Goal: Task Accomplishment & Management: Use online tool/utility

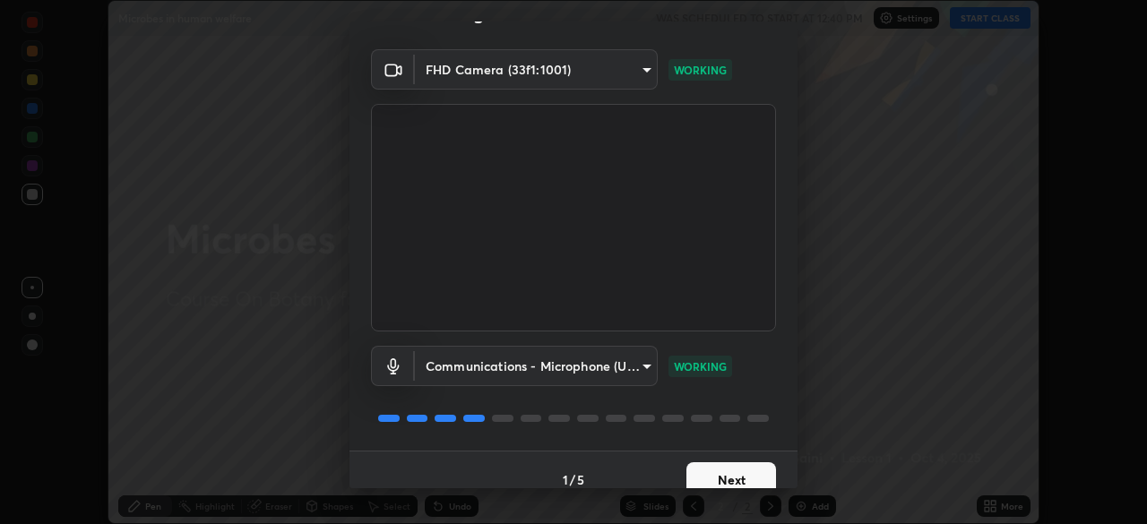
scroll to position [64, 0]
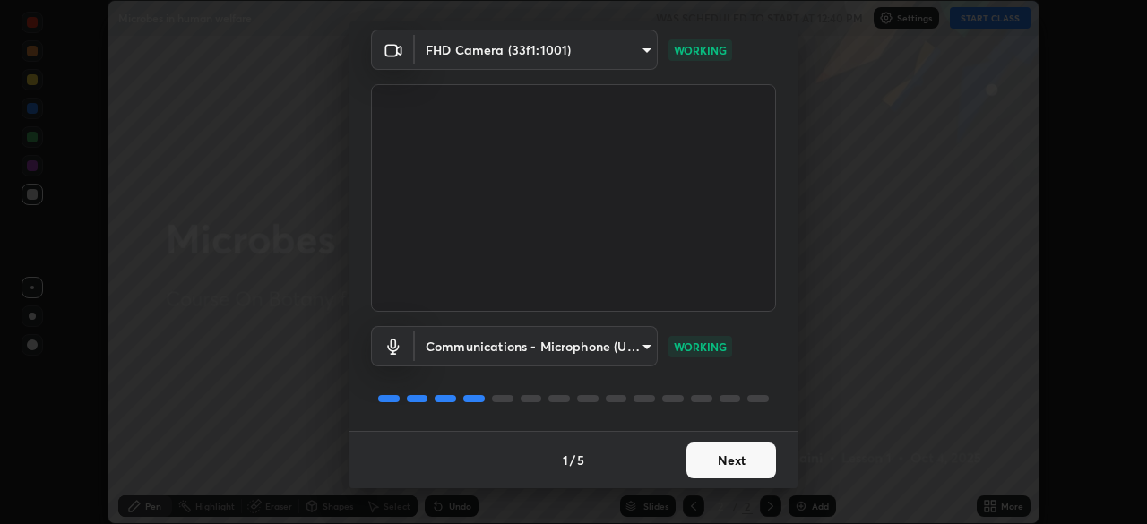
click at [712, 462] on button "Next" at bounding box center [731, 461] width 90 height 36
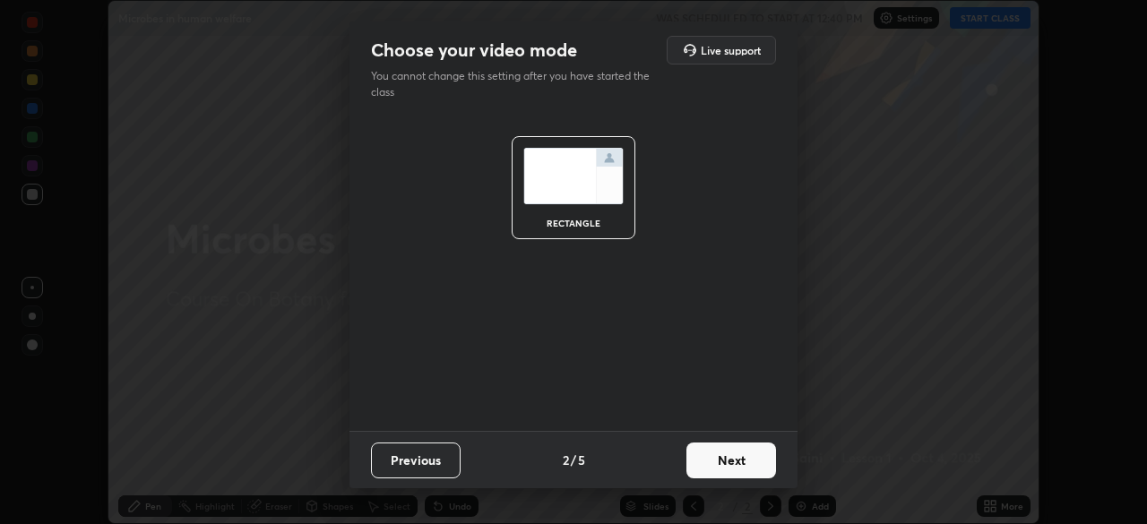
click at [714, 463] on button "Next" at bounding box center [731, 461] width 90 height 36
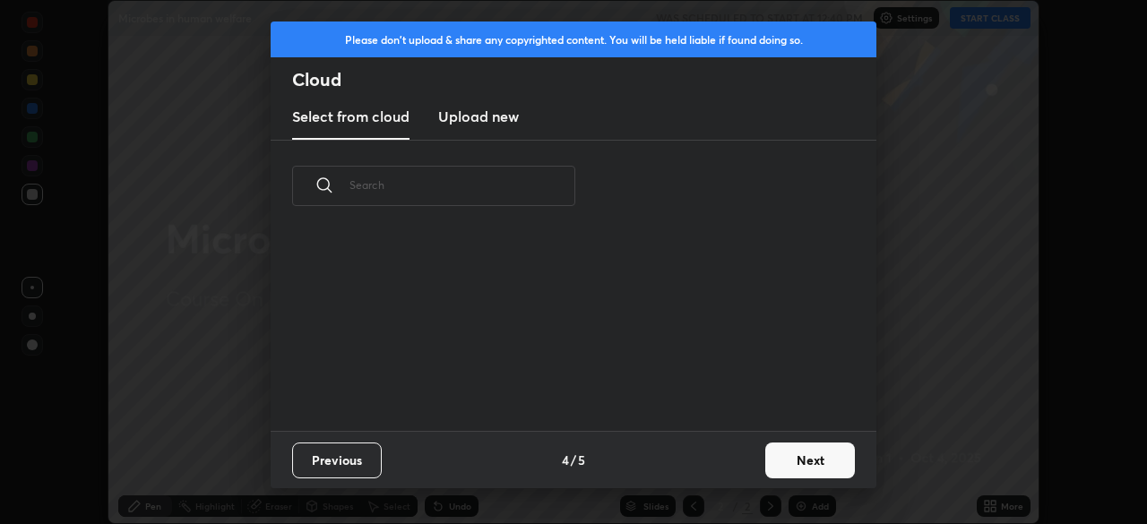
click at [735, 474] on div "Previous 4 / 5 Next" at bounding box center [574, 459] width 606 height 57
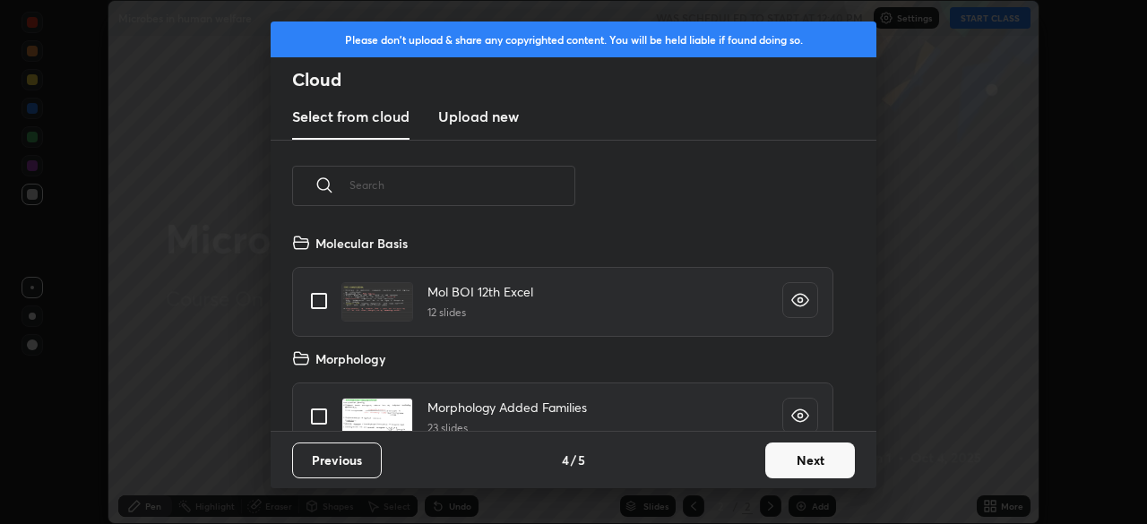
click at [785, 464] on button "Next" at bounding box center [810, 461] width 90 height 36
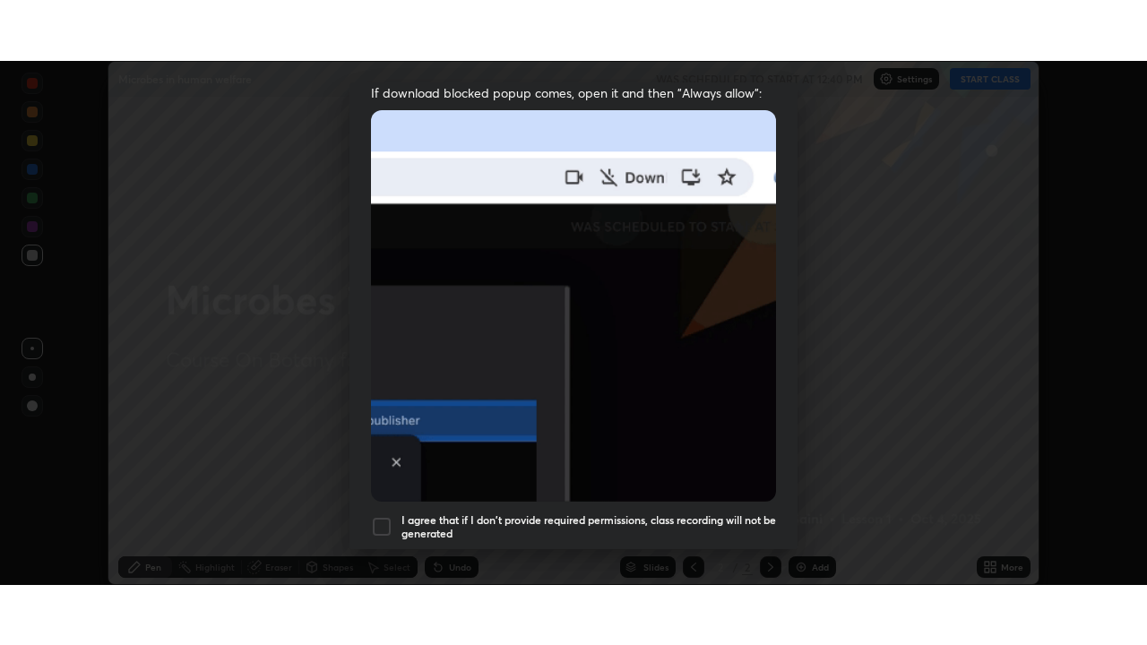
scroll to position [429, 0]
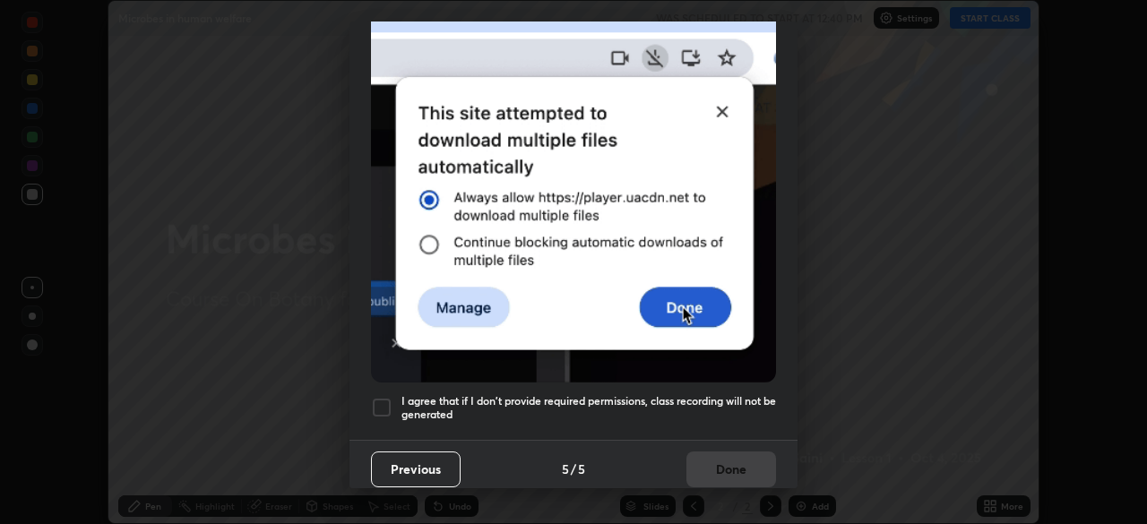
click at [688, 394] on h5 "I agree that if I don't provide required permissions, class recording will not …" at bounding box center [588, 408] width 374 height 28
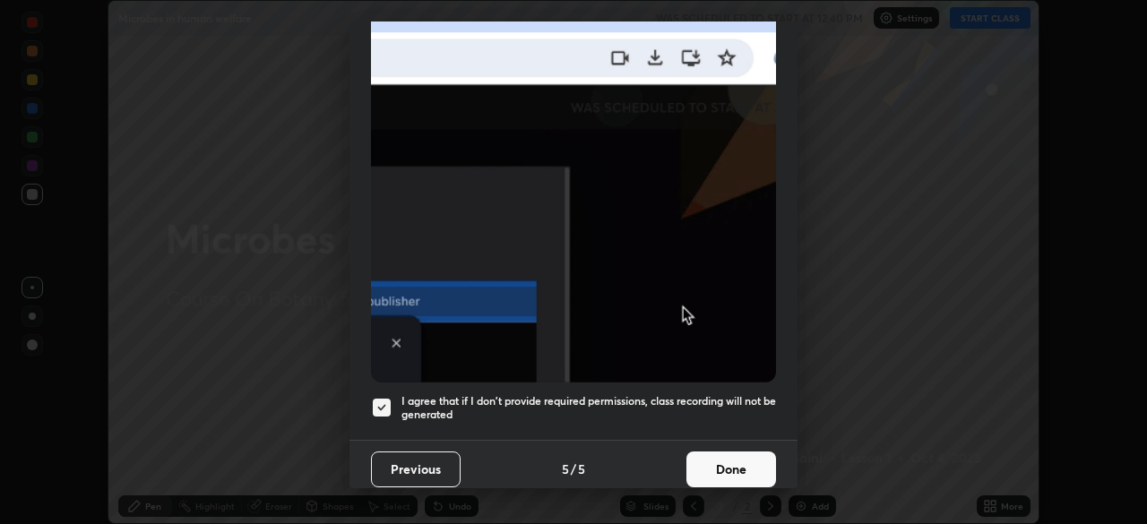
click at [723, 460] on button "Done" at bounding box center [731, 469] width 90 height 36
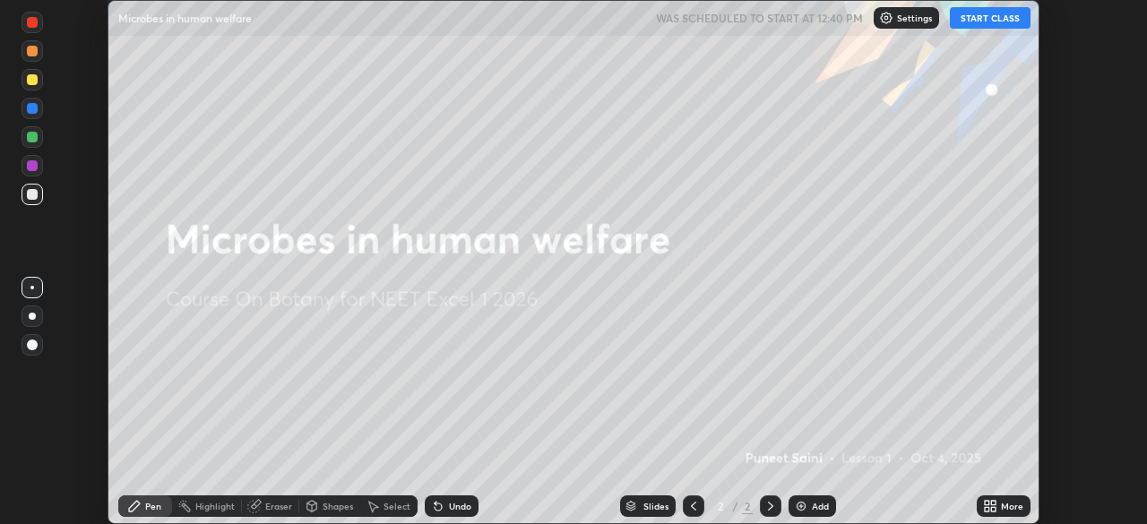
click at [985, 24] on button "START CLASS" at bounding box center [990, 17] width 81 height 21
click at [993, 509] on icon at bounding box center [993, 509] width 4 height 4
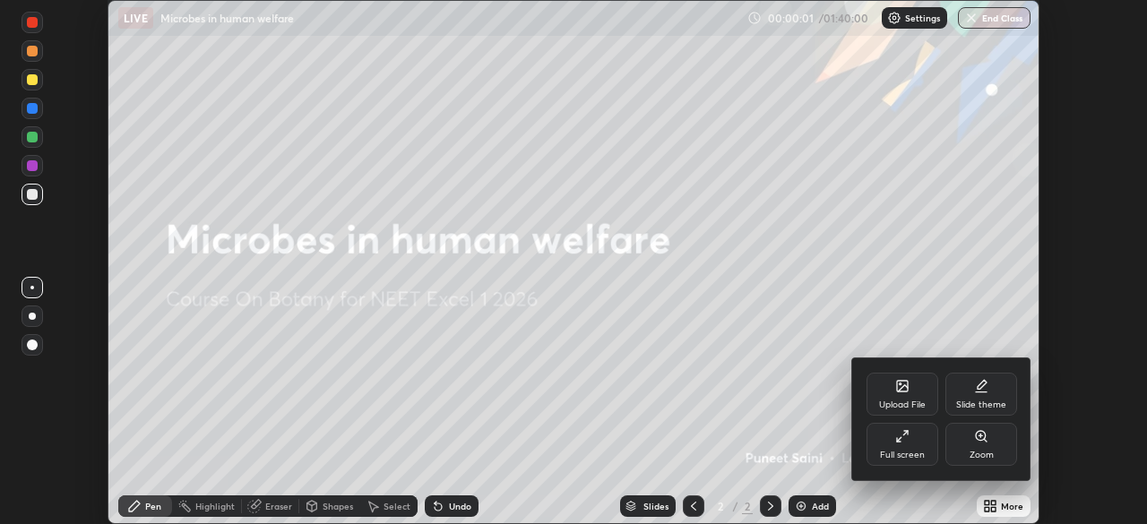
click at [901, 452] on div "Full screen" at bounding box center [902, 455] width 45 height 9
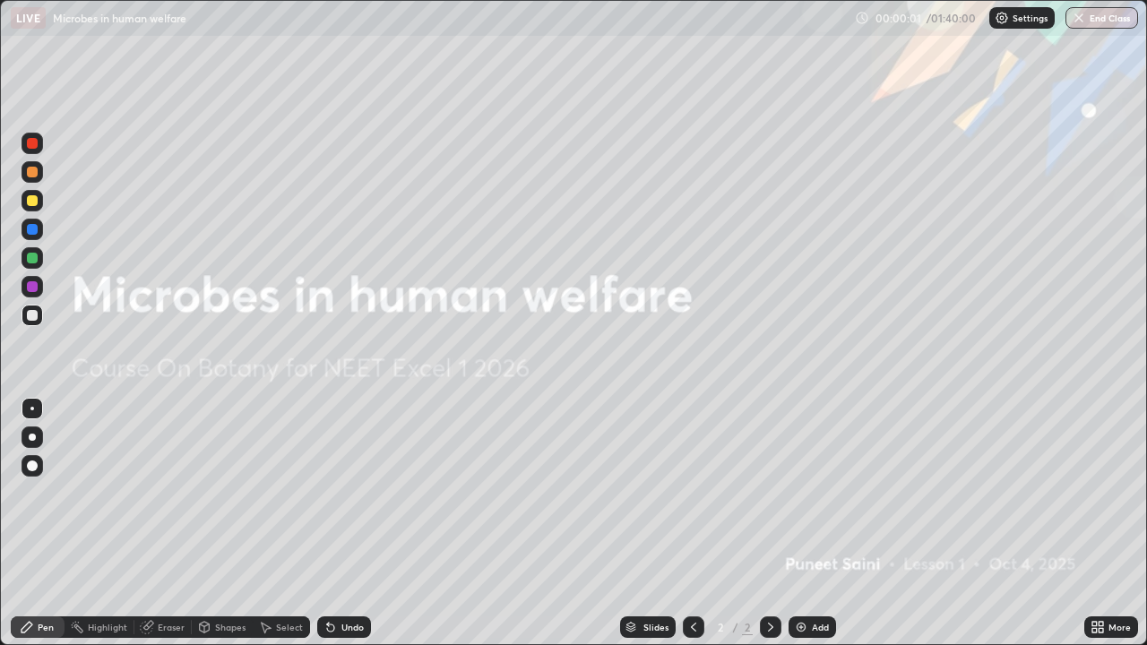
scroll to position [645, 1147]
click at [812, 523] on div "Add" at bounding box center [820, 627] width 17 height 9
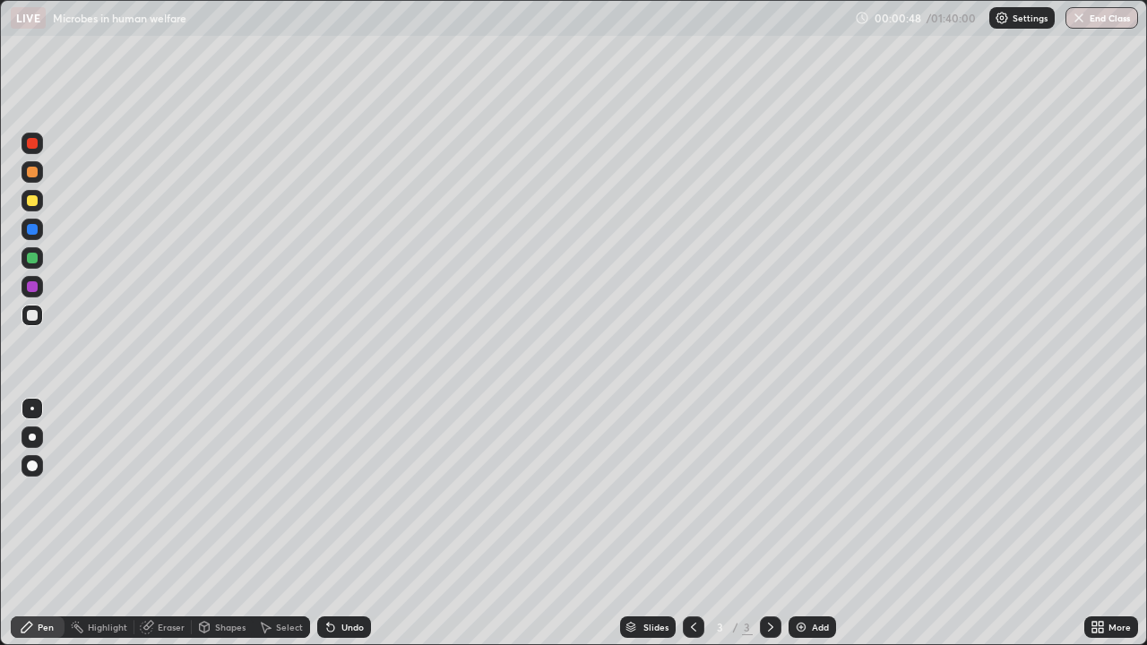
click at [30, 436] on div at bounding box center [32, 437] width 7 height 7
click at [159, 523] on div "Eraser" at bounding box center [171, 627] width 27 height 9
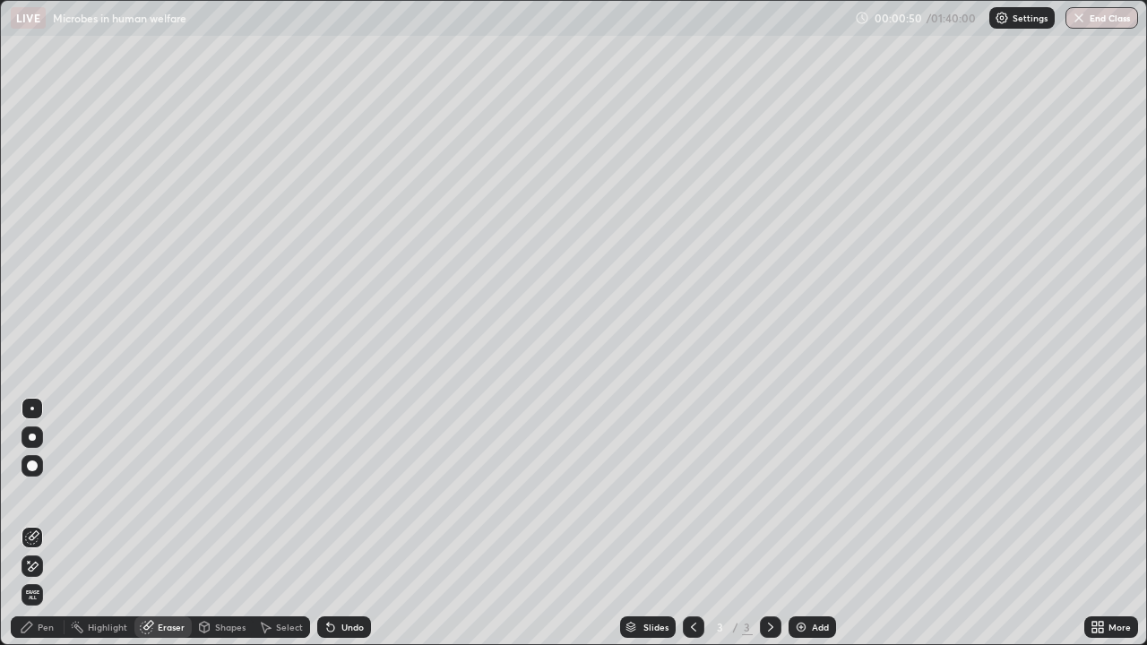
click at [33, 523] on icon at bounding box center [32, 566] width 14 height 15
click at [40, 523] on div "Pen" at bounding box center [46, 627] width 16 height 9
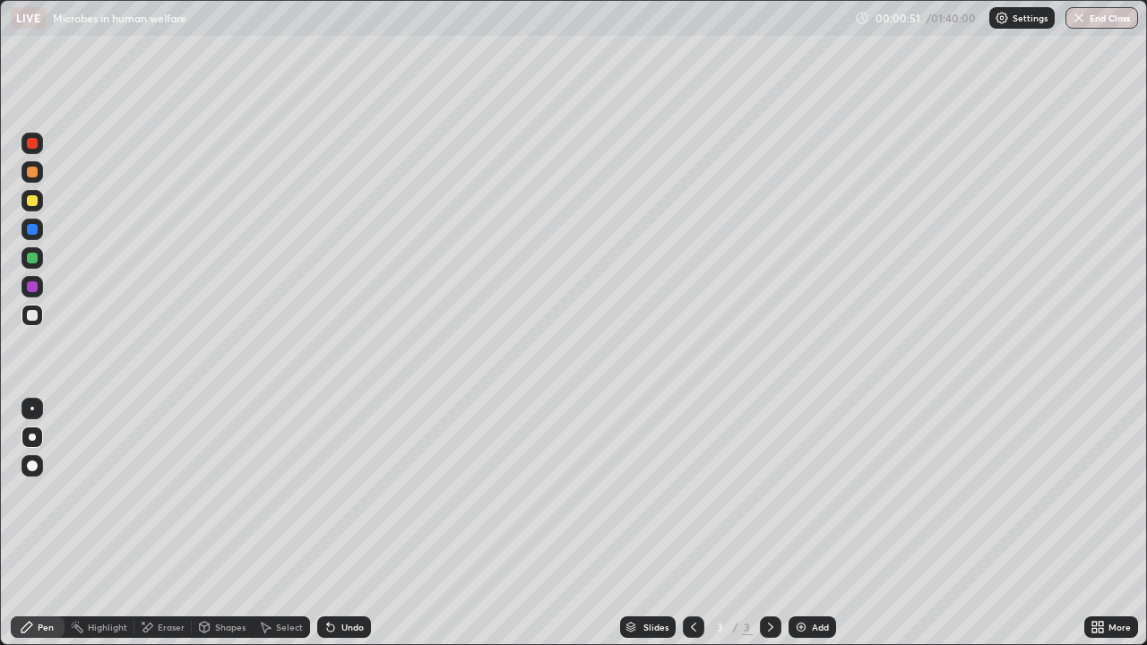
click at [30, 202] on div at bounding box center [32, 200] width 11 height 11
click at [30, 201] on div at bounding box center [32, 200] width 11 height 11
click at [33, 308] on div at bounding box center [31, 315] width 21 height 21
click at [31, 310] on div at bounding box center [32, 315] width 11 height 11
click at [35, 205] on div at bounding box center [32, 200] width 11 height 11
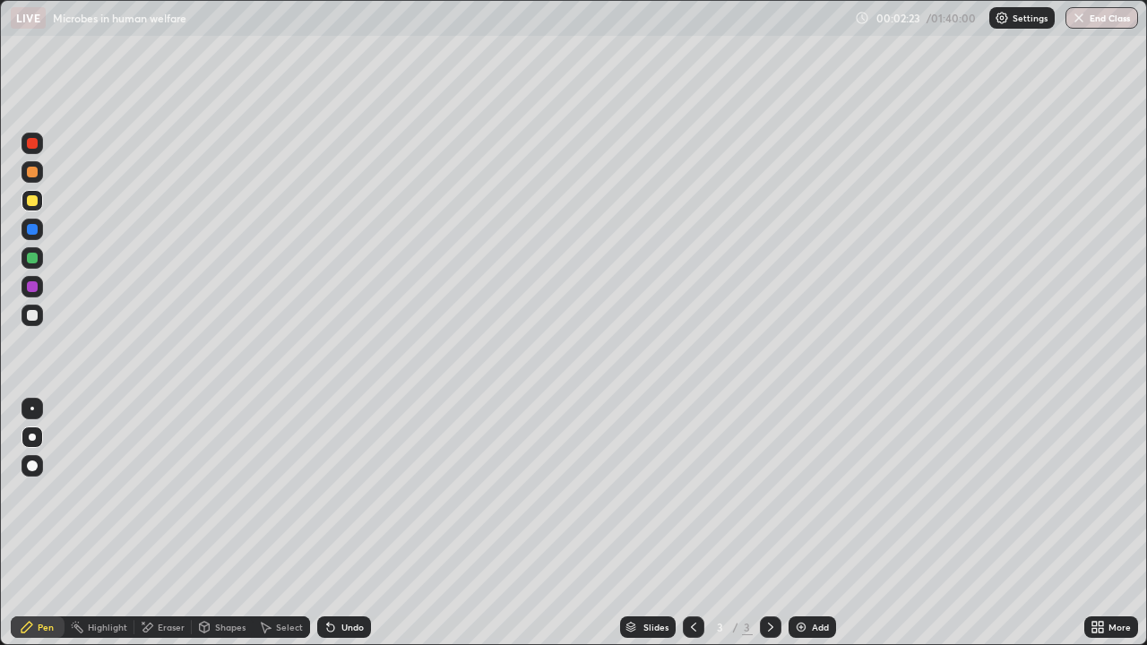
click at [35, 205] on div at bounding box center [32, 200] width 11 height 11
click at [33, 315] on div at bounding box center [32, 315] width 11 height 11
click at [31, 315] on div at bounding box center [32, 315] width 11 height 11
click at [35, 204] on div at bounding box center [32, 200] width 11 height 11
click at [32, 202] on div at bounding box center [32, 200] width 11 height 11
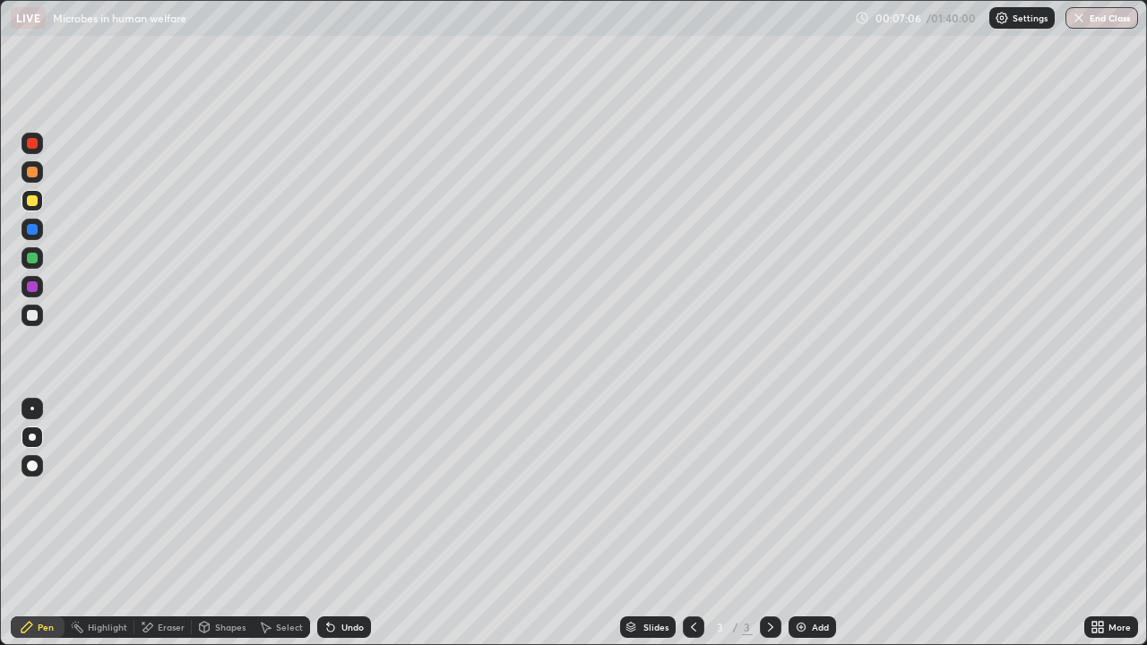
click at [29, 318] on div at bounding box center [32, 315] width 11 height 11
click at [33, 315] on div at bounding box center [32, 315] width 11 height 11
click at [32, 205] on div at bounding box center [32, 200] width 11 height 11
click at [803, 523] on img at bounding box center [801, 627] width 14 height 14
click at [34, 202] on div at bounding box center [32, 200] width 11 height 11
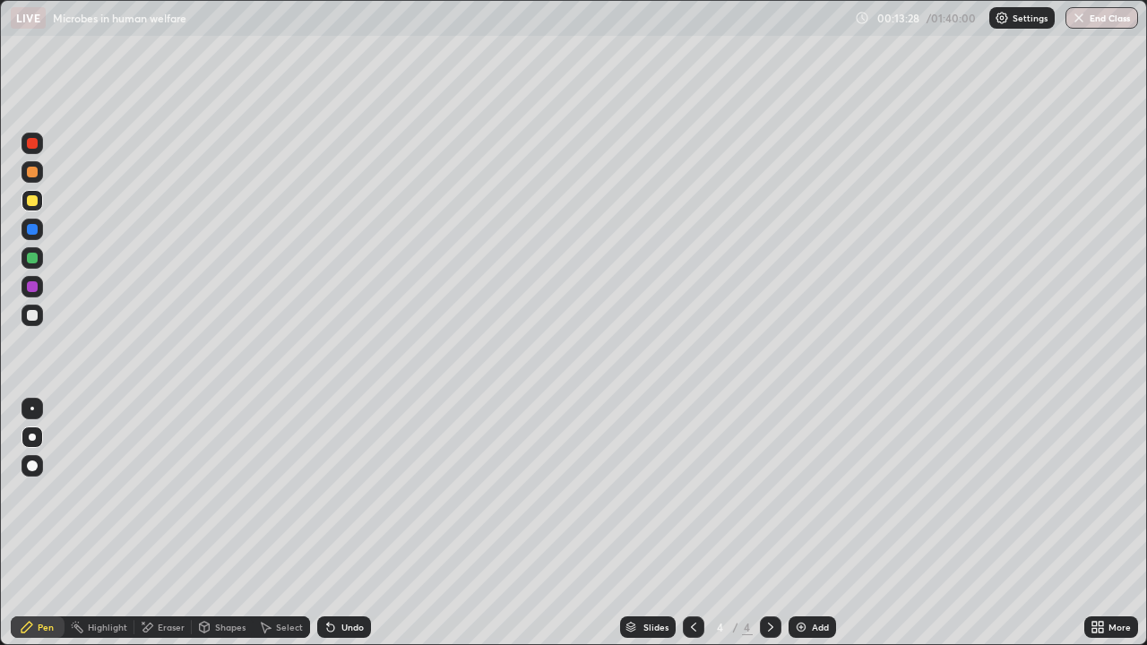
click at [31, 316] on div at bounding box center [32, 315] width 11 height 11
click at [30, 175] on div at bounding box center [32, 172] width 11 height 11
click at [33, 145] on div at bounding box center [32, 143] width 11 height 11
click at [31, 314] on div at bounding box center [32, 315] width 11 height 11
click at [343, 523] on div "Undo" at bounding box center [352, 627] width 22 height 9
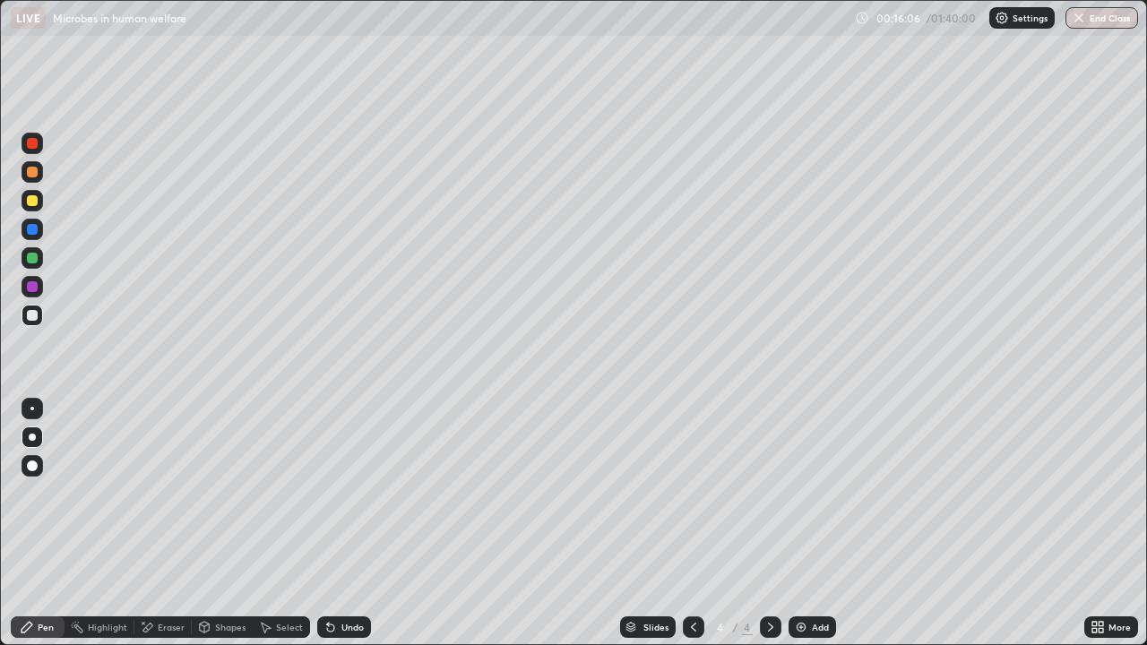
click at [28, 317] on div at bounding box center [32, 315] width 11 height 11
click at [158, 523] on div "Eraser" at bounding box center [171, 627] width 27 height 9
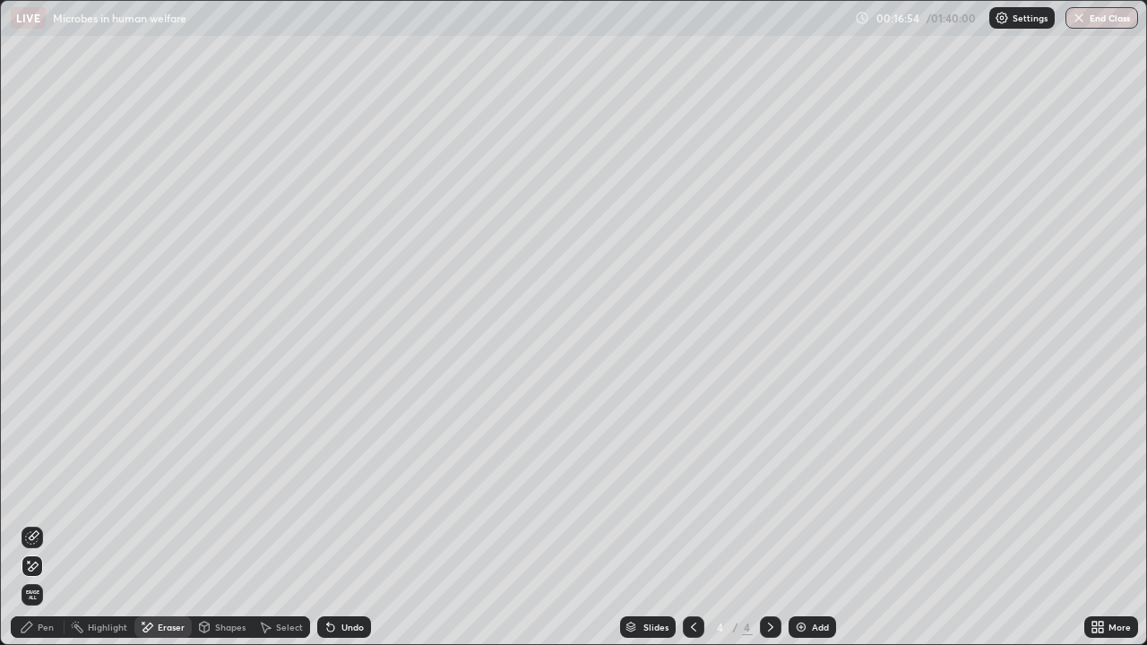
click at [42, 523] on div "Pen" at bounding box center [38, 626] width 54 height 21
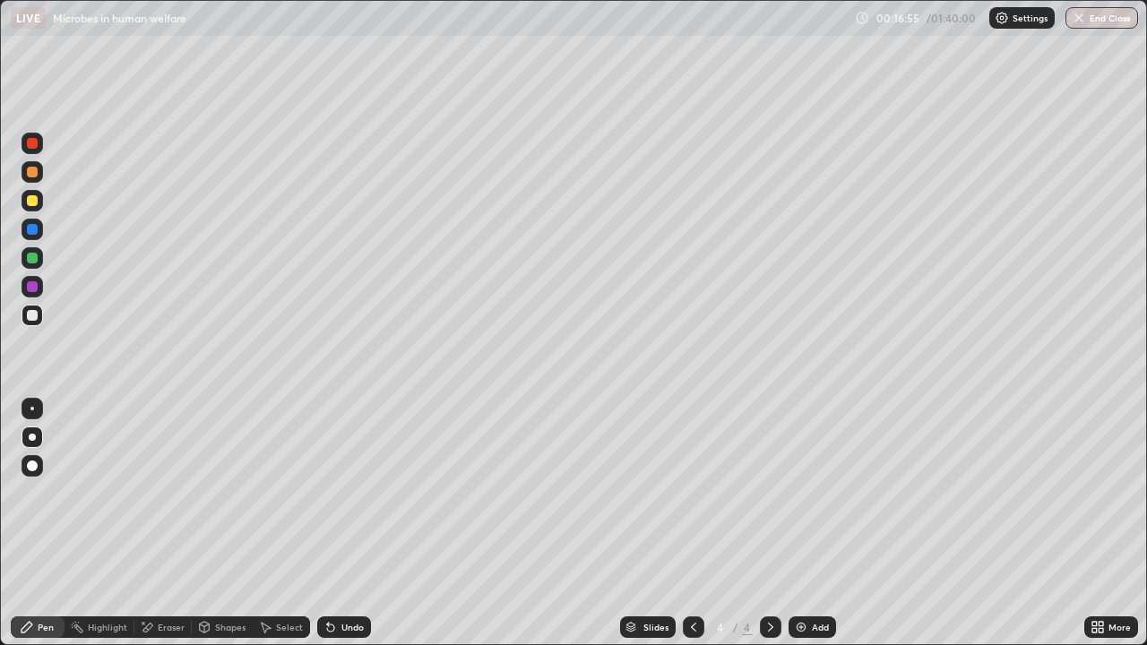
click at [31, 204] on div at bounding box center [32, 200] width 11 height 11
click at [33, 313] on div at bounding box center [32, 315] width 11 height 11
click at [32, 313] on div at bounding box center [32, 315] width 11 height 11
click at [27, 203] on div at bounding box center [32, 200] width 11 height 11
click at [36, 312] on div at bounding box center [32, 315] width 11 height 11
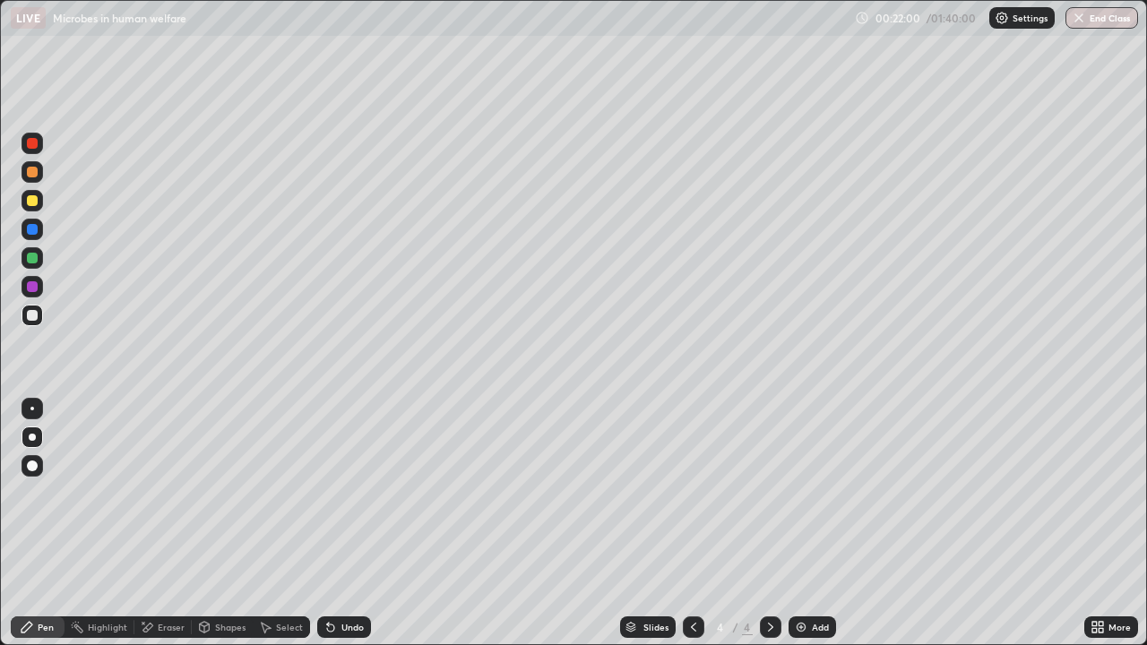
click at [34, 202] on div at bounding box center [32, 200] width 11 height 11
click at [36, 312] on div at bounding box center [32, 315] width 11 height 11
click at [345, 523] on div "Undo" at bounding box center [352, 627] width 22 height 9
click at [791, 523] on div "Add" at bounding box center [811, 626] width 47 height 21
click at [31, 203] on div at bounding box center [32, 200] width 11 height 11
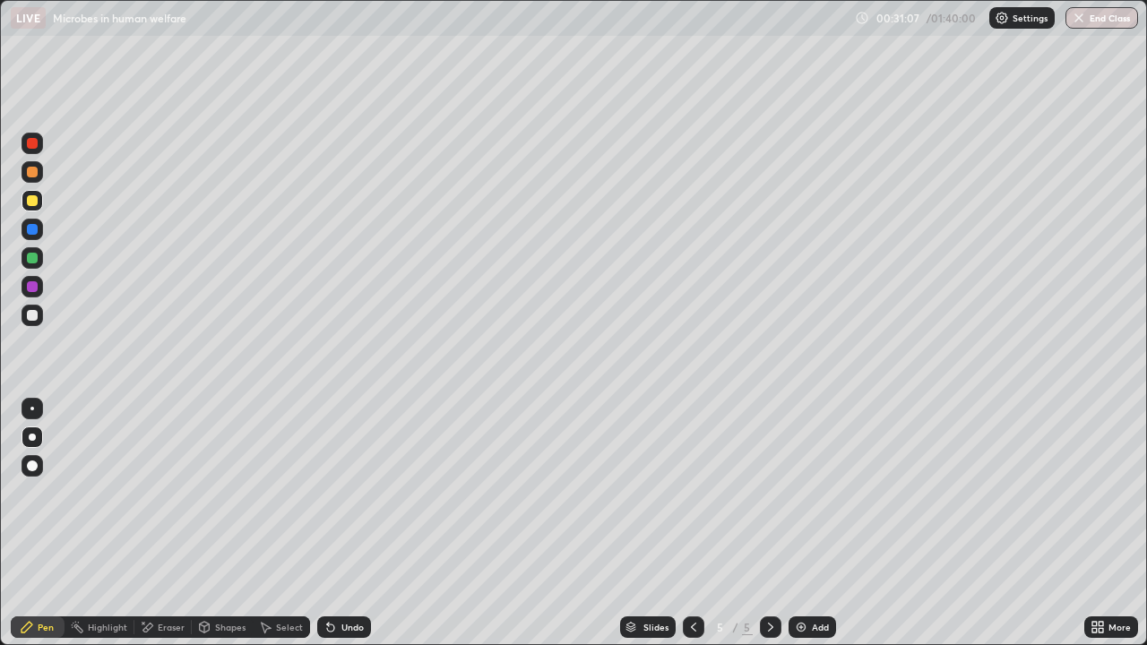
click at [327, 523] on icon at bounding box center [328, 624] width 2 height 2
click at [37, 312] on div at bounding box center [32, 315] width 11 height 11
click at [31, 314] on div at bounding box center [32, 315] width 11 height 11
click at [31, 318] on div at bounding box center [32, 315] width 11 height 11
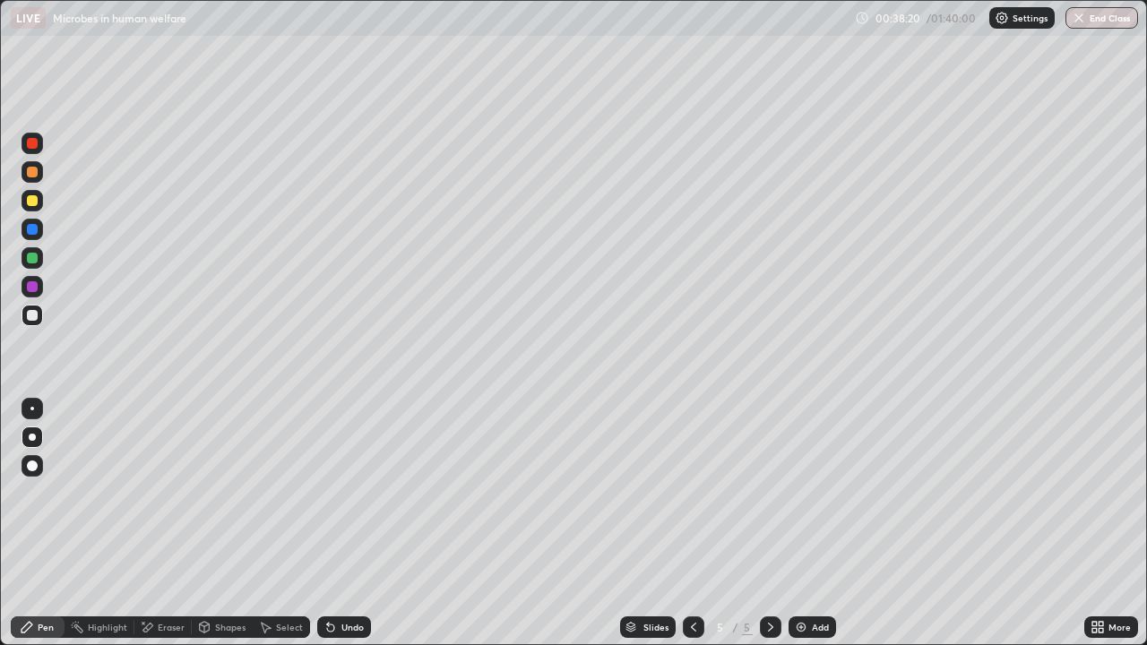
click at [354, 523] on div "Undo" at bounding box center [352, 627] width 22 height 9
click at [349, 523] on div "Undo" at bounding box center [344, 626] width 54 height 21
click at [347, 523] on div "Undo" at bounding box center [352, 627] width 22 height 9
click at [341, 523] on div "Undo" at bounding box center [352, 627] width 22 height 9
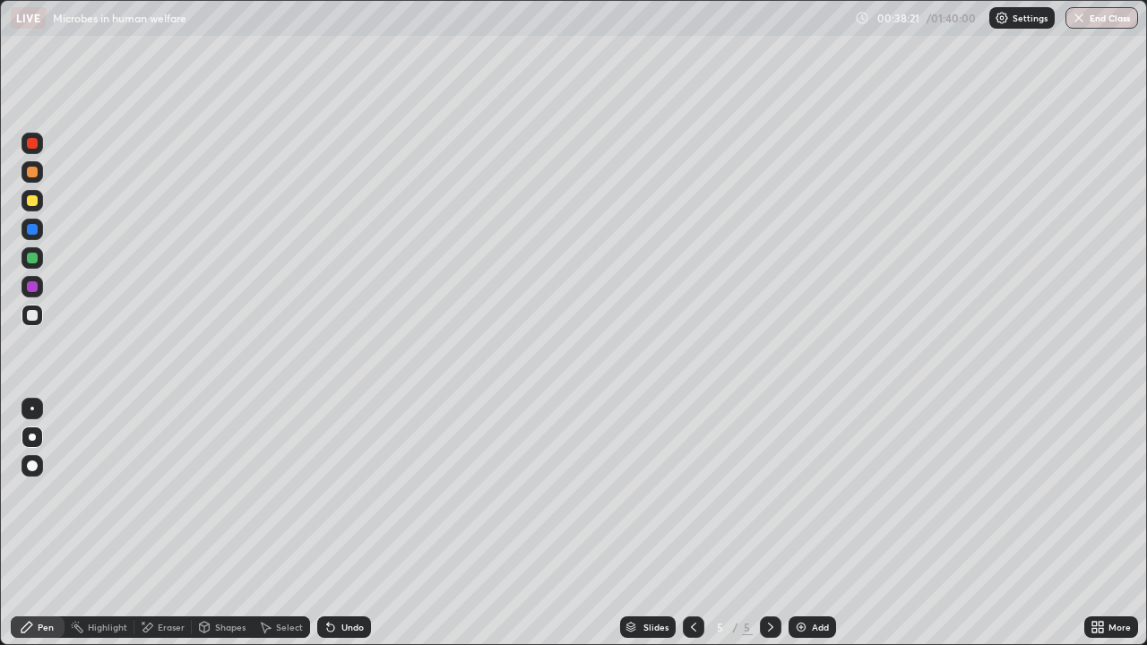
click at [335, 523] on div "Undo" at bounding box center [344, 626] width 54 height 21
click at [333, 523] on icon at bounding box center [330, 627] width 14 height 14
click at [327, 523] on icon at bounding box center [328, 624] width 2 height 2
click at [331, 523] on icon at bounding box center [330, 627] width 14 height 14
click at [330, 523] on icon at bounding box center [330, 627] width 7 height 7
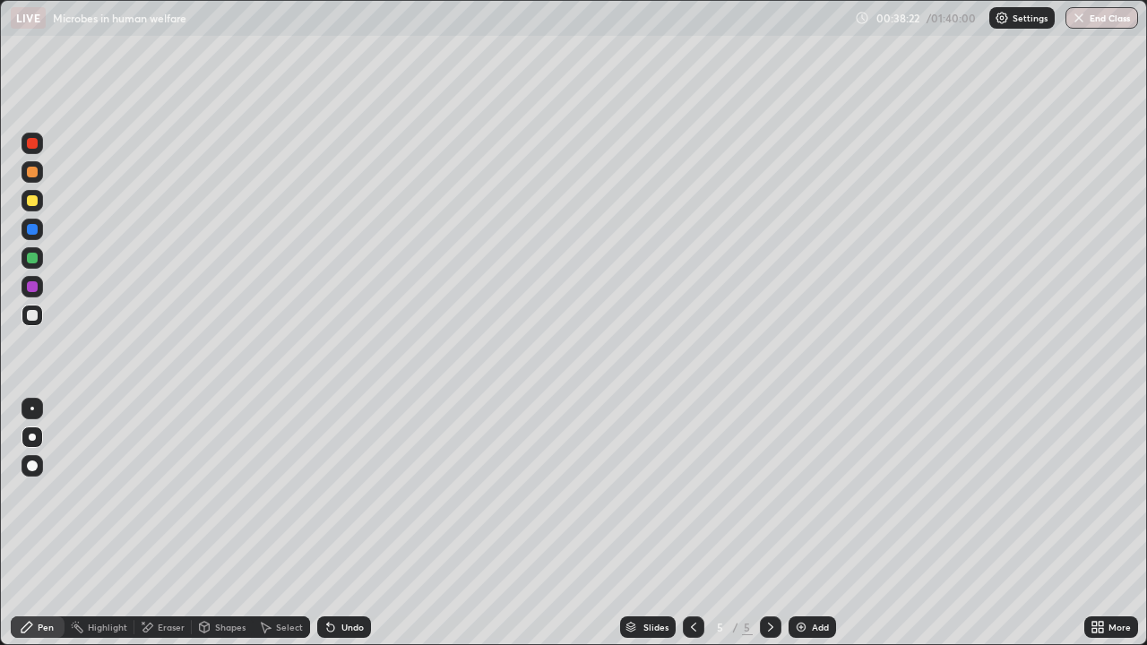
click at [330, 523] on icon at bounding box center [330, 627] width 7 height 7
click at [35, 203] on div at bounding box center [32, 200] width 11 height 11
click at [33, 316] on div at bounding box center [32, 315] width 11 height 11
click at [35, 311] on div at bounding box center [32, 315] width 11 height 11
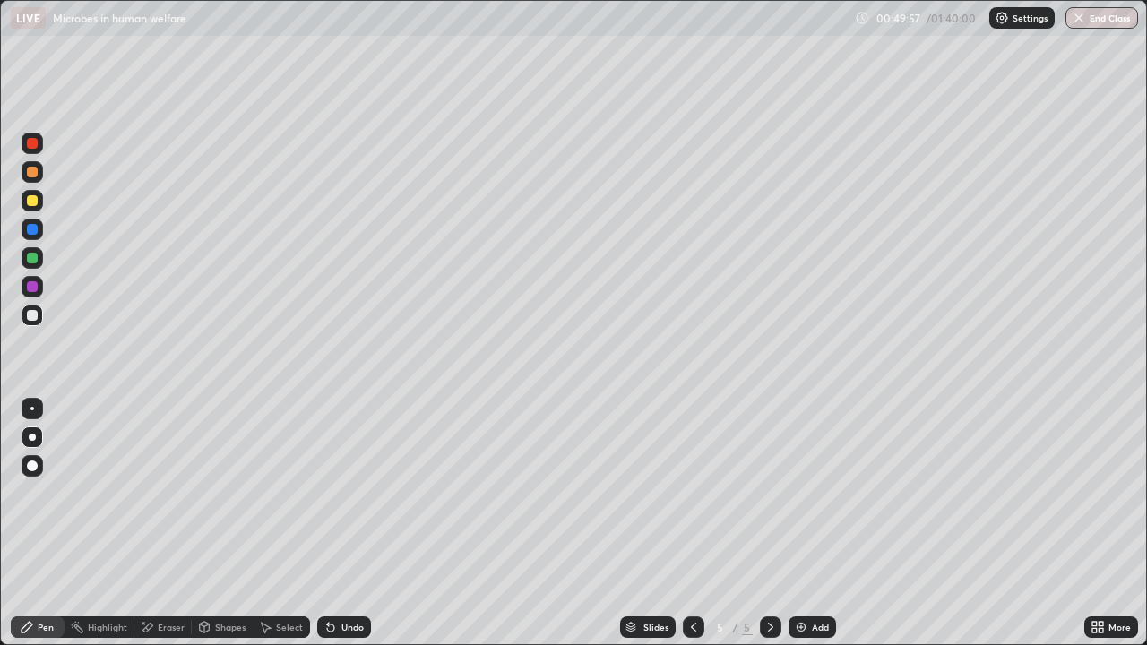
click at [28, 319] on div at bounding box center [32, 315] width 11 height 11
click at [333, 523] on icon at bounding box center [330, 627] width 14 height 14
click at [328, 523] on icon at bounding box center [330, 627] width 7 height 7
click at [334, 523] on icon at bounding box center [330, 627] width 14 height 14
click at [343, 523] on div "Undo" at bounding box center [352, 627] width 22 height 9
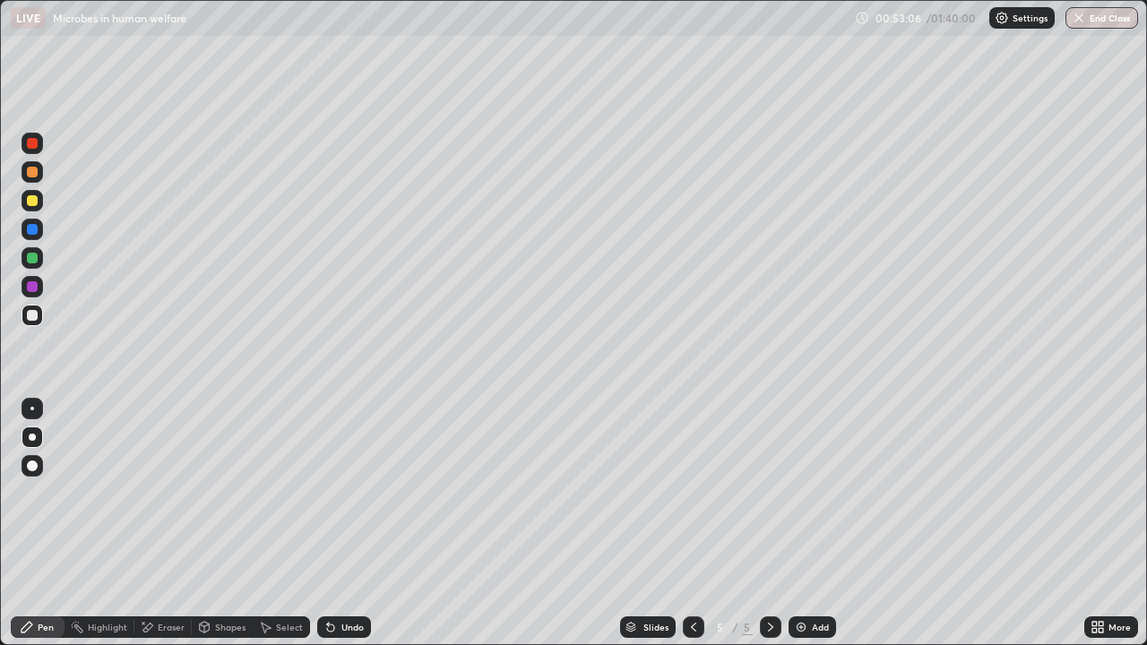
click at [162, 523] on div "Eraser" at bounding box center [171, 627] width 27 height 9
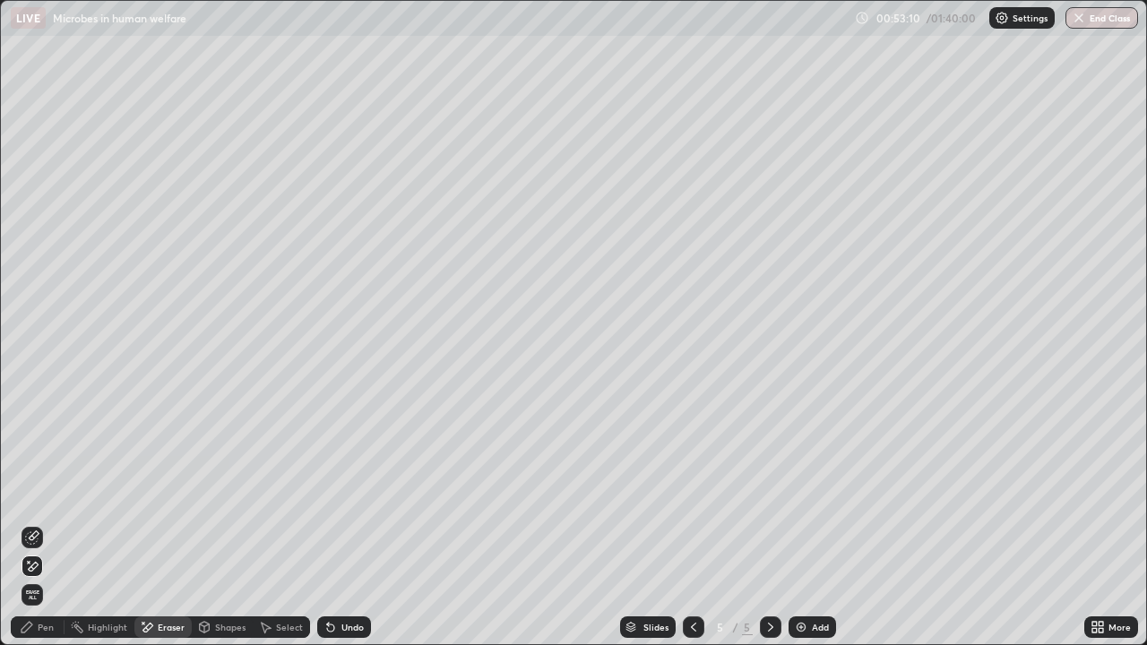
click at [41, 523] on div "Pen" at bounding box center [46, 627] width 16 height 9
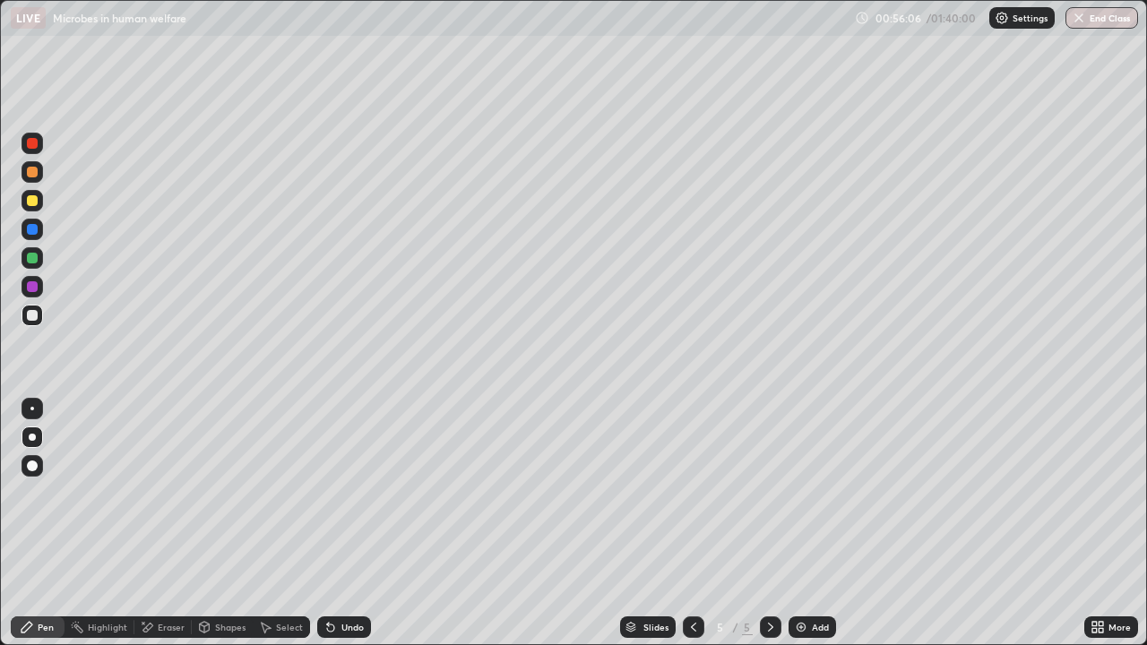
click at [803, 523] on img at bounding box center [801, 627] width 14 height 14
click at [35, 199] on div at bounding box center [32, 200] width 11 height 11
click at [32, 311] on div at bounding box center [32, 315] width 11 height 11
click at [35, 202] on div at bounding box center [32, 200] width 11 height 11
click at [36, 311] on div at bounding box center [32, 315] width 11 height 11
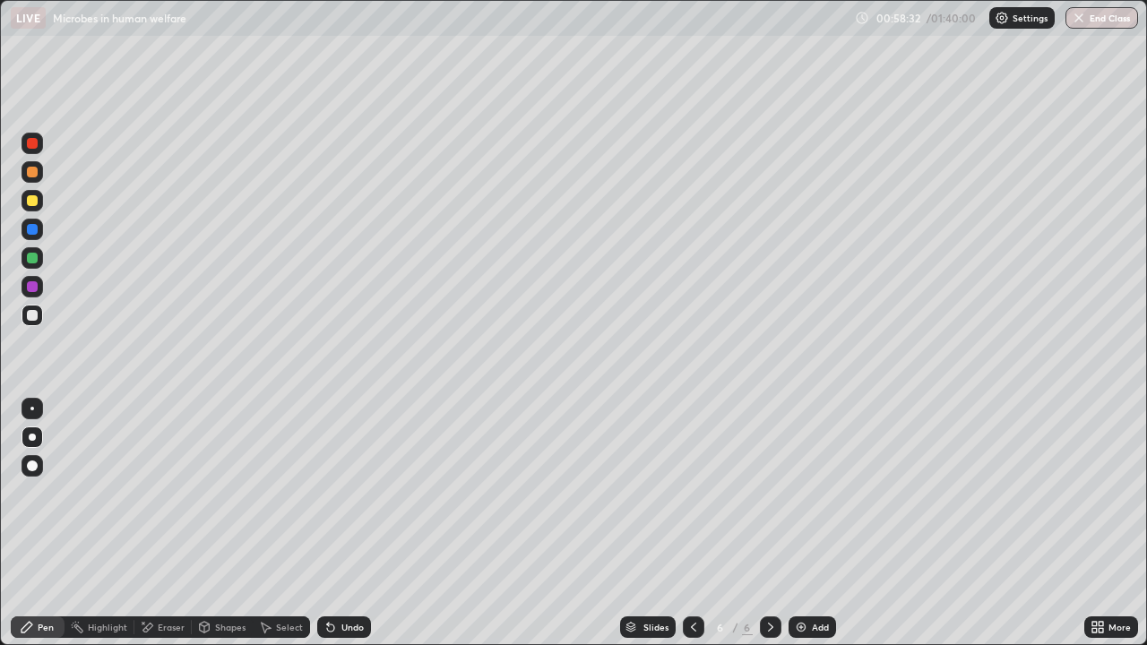
click at [30, 314] on div at bounding box center [32, 315] width 11 height 11
click at [337, 523] on div "Undo" at bounding box center [344, 626] width 54 height 21
click at [796, 523] on img at bounding box center [801, 627] width 14 height 14
click at [33, 202] on div at bounding box center [32, 200] width 11 height 11
click at [32, 315] on div at bounding box center [32, 315] width 11 height 11
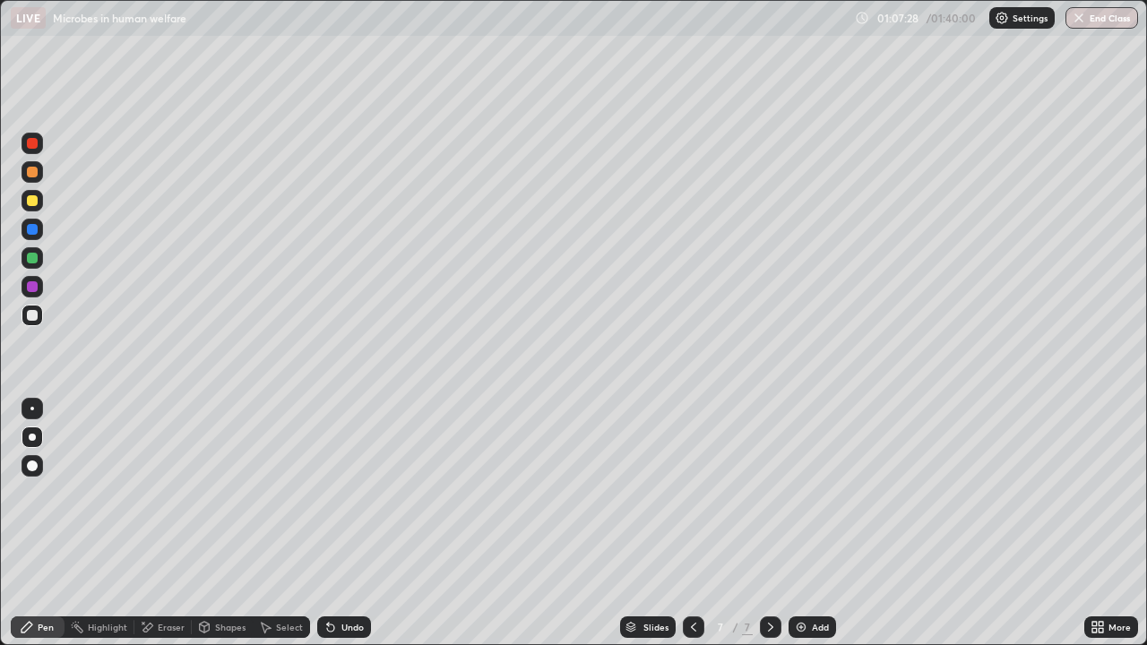
click at [337, 523] on div "Undo" at bounding box center [344, 626] width 54 height 21
click at [341, 523] on div "Undo" at bounding box center [352, 627] width 22 height 9
click at [168, 523] on div "Eraser" at bounding box center [171, 627] width 27 height 9
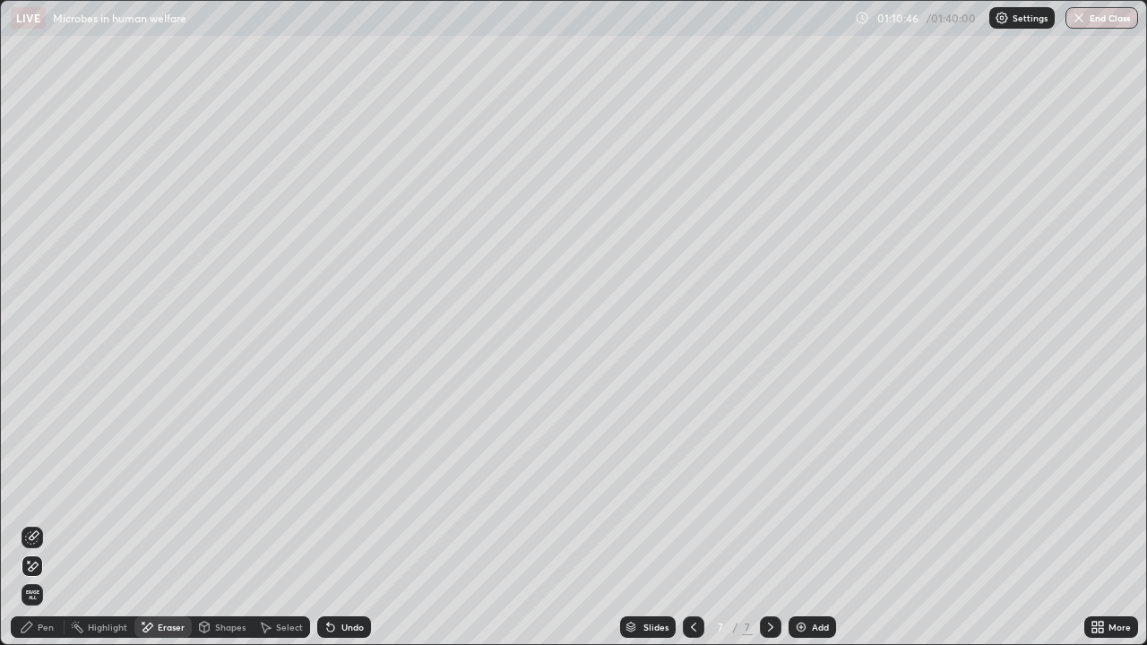
click at [29, 523] on icon at bounding box center [29, 562] width 2 height 2
click at [45, 523] on div "Pen" at bounding box center [46, 627] width 16 height 9
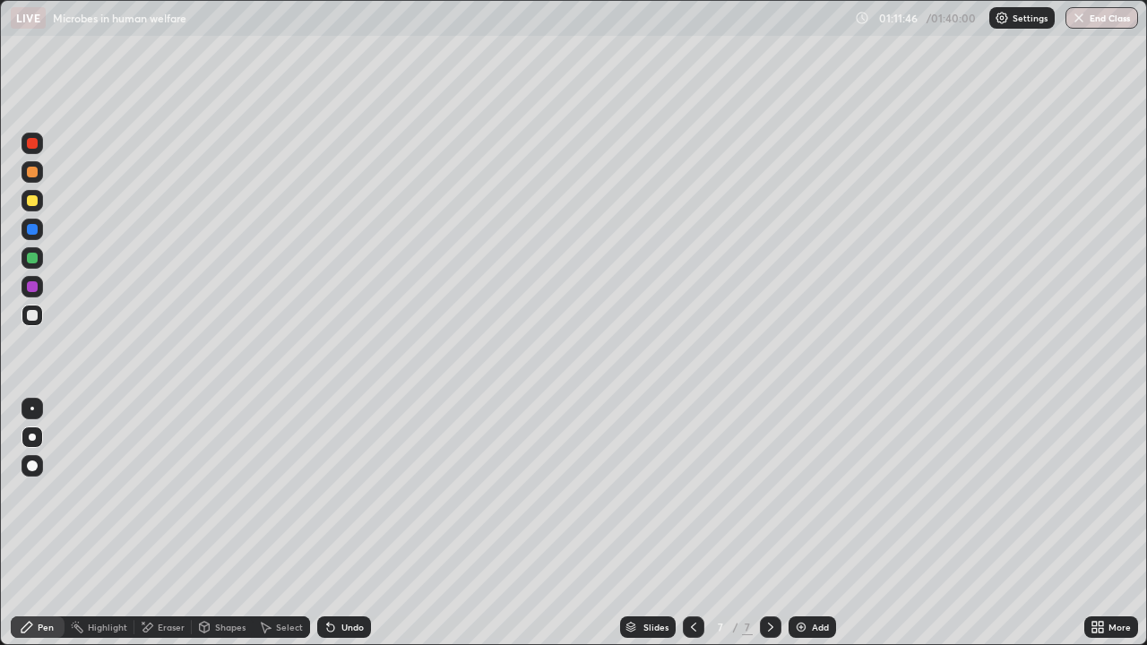
click at [32, 202] on div at bounding box center [32, 200] width 11 height 11
click at [794, 523] on img at bounding box center [801, 627] width 14 height 14
click at [335, 523] on div "Undo" at bounding box center [344, 626] width 54 height 21
click at [36, 313] on div at bounding box center [32, 315] width 11 height 11
click at [151, 523] on icon at bounding box center [147, 627] width 14 height 15
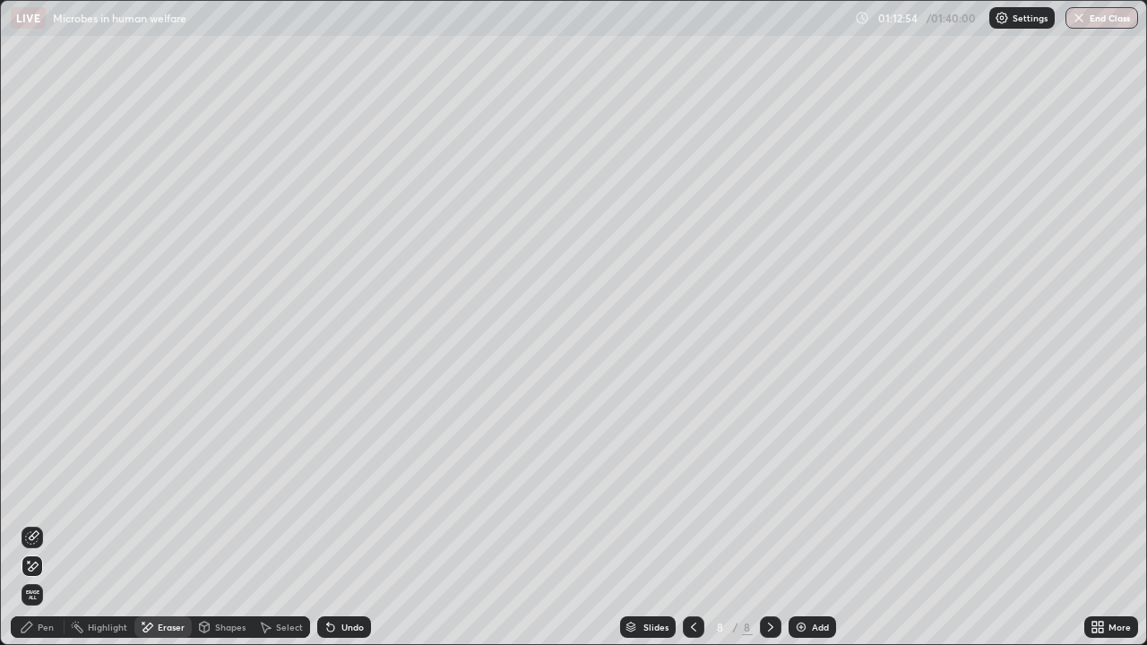
click at [36, 523] on div "Pen" at bounding box center [38, 626] width 54 height 21
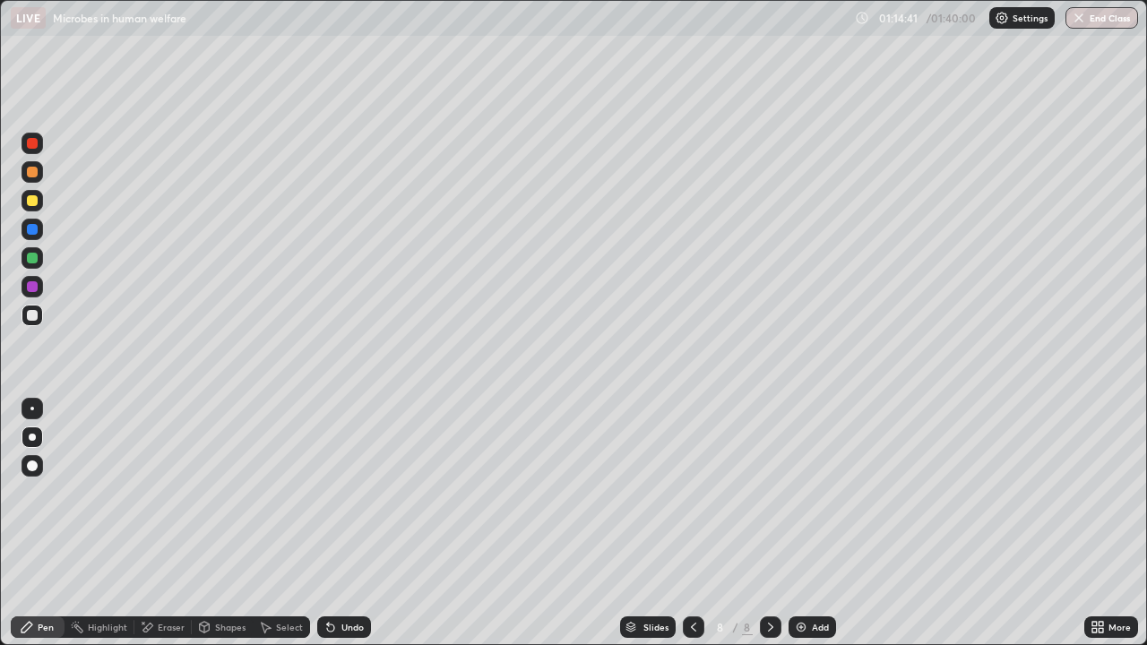
click at [152, 523] on icon at bounding box center [147, 627] width 14 height 15
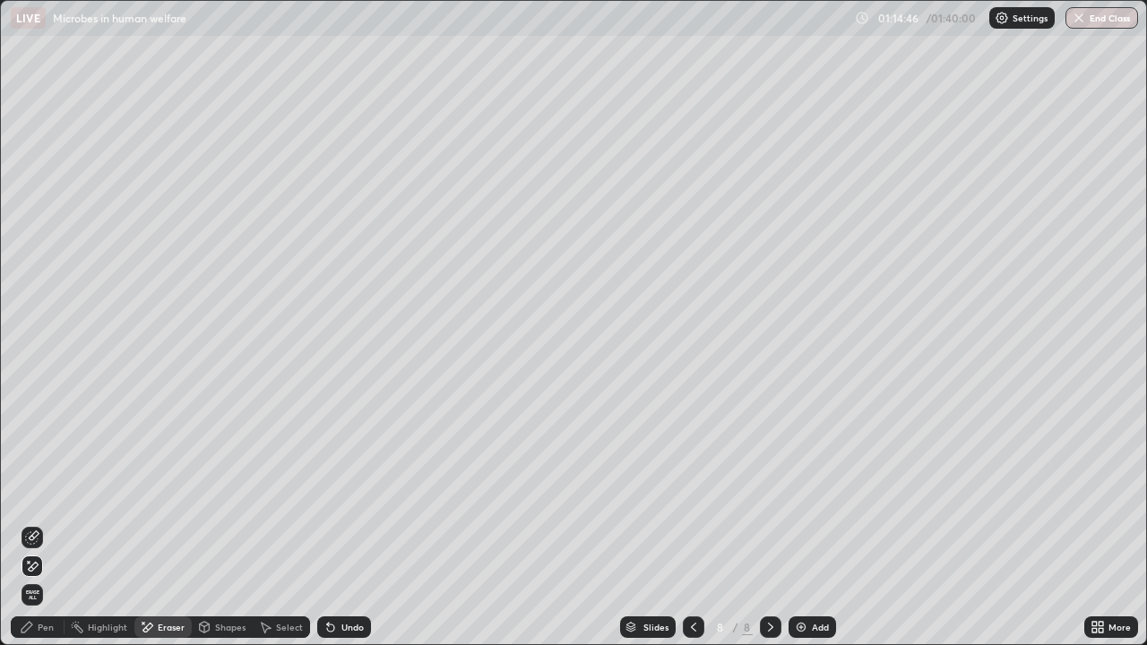
click at [45, 523] on div "Pen" at bounding box center [46, 627] width 16 height 9
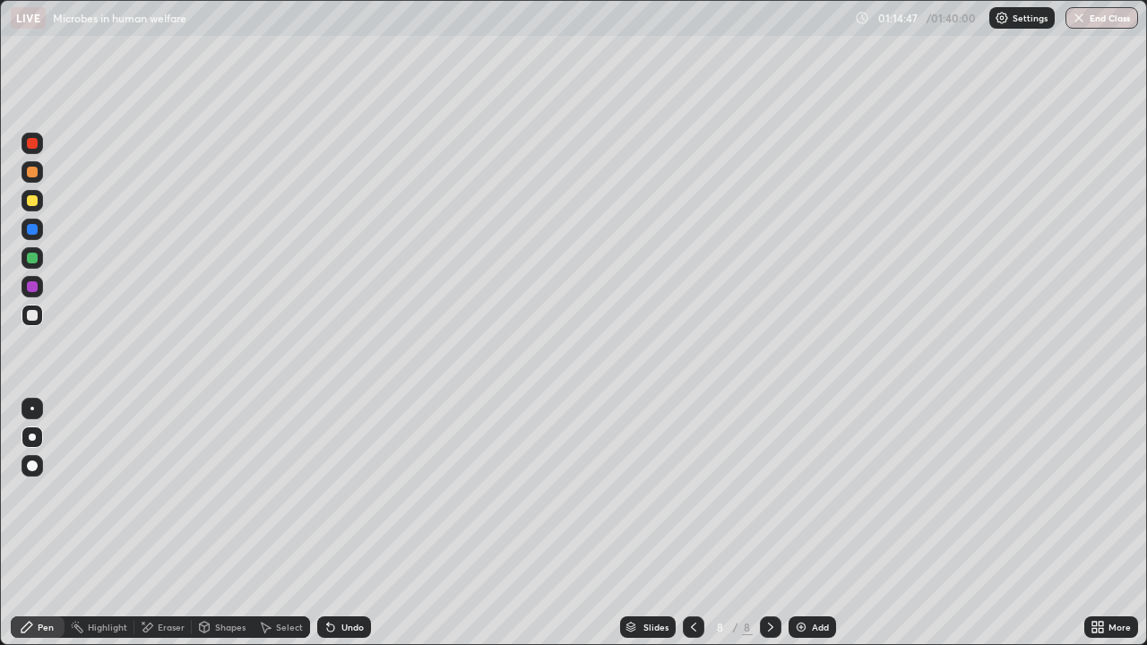
click at [34, 200] on div at bounding box center [32, 200] width 11 height 11
click at [30, 311] on div at bounding box center [32, 315] width 11 height 11
click at [347, 523] on div "Undo" at bounding box center [352, 627] width 22 height 9
click at [35, 316] on div at bounding box center [32, 315] width 11 height 11
click at [30, 204] on div at bounding box center [32, 200] width 11 height 11
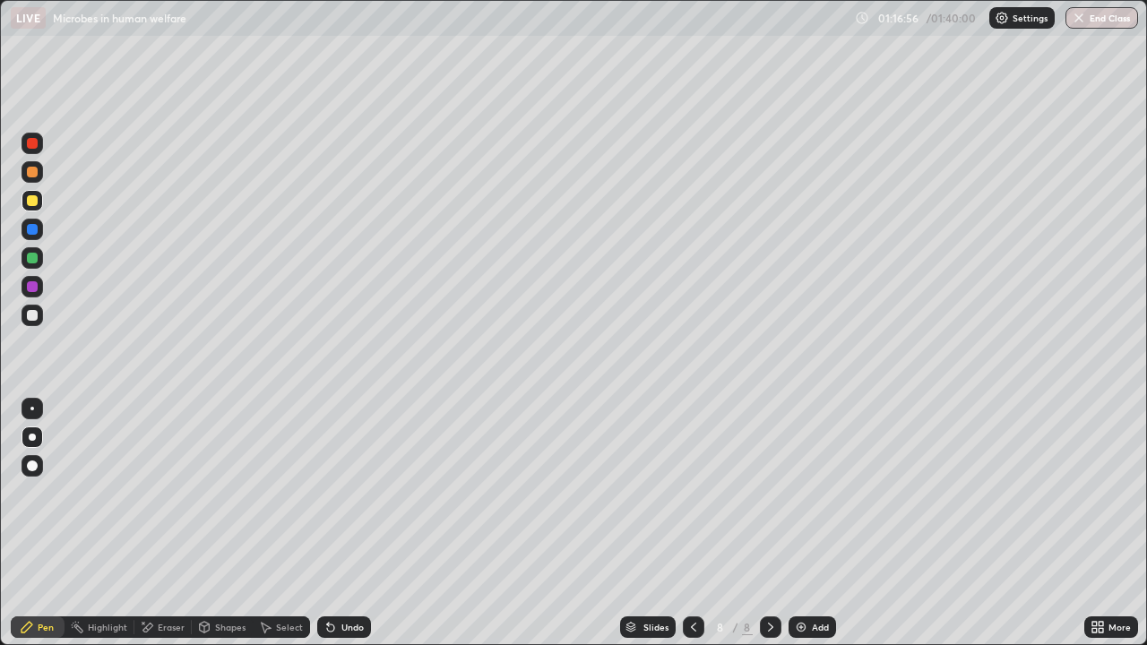
click at [327, 523] on icon at bounding box center [328, 624] width 2 height 2
click at [327, 523] on icon at bounding box center [330, 627] width 7 height 7
click at [219, 523] on div "Shapes" at bounding box center [230, 627] width 30 height 9
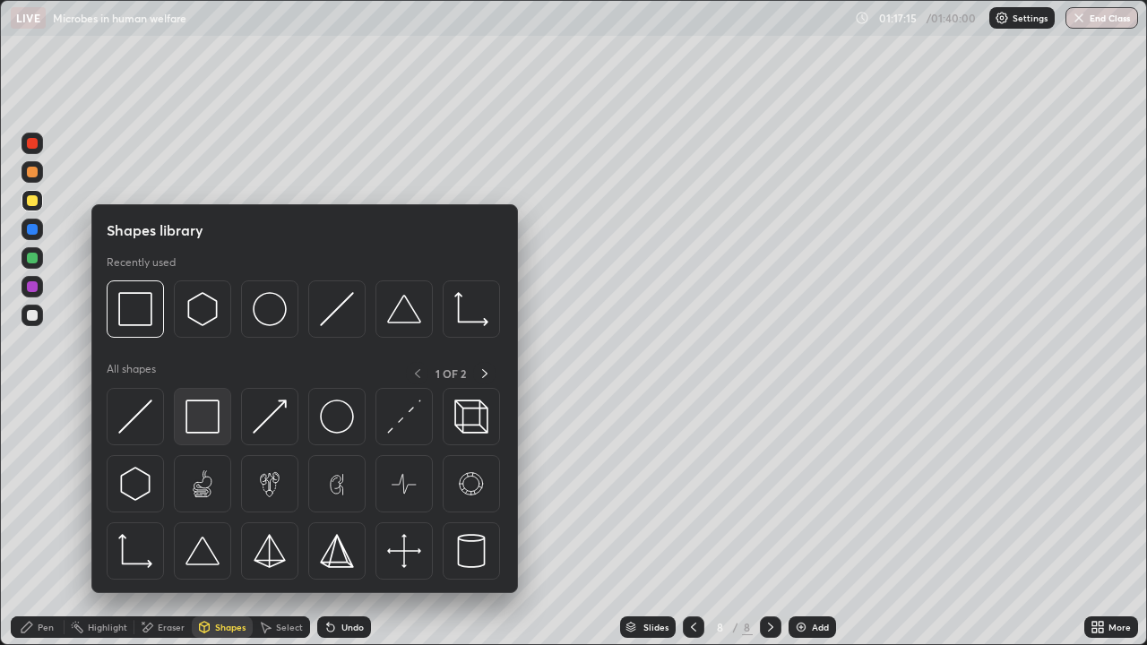
click at [196, 417] on img at bounding box center [202, 417] width 34 height 34
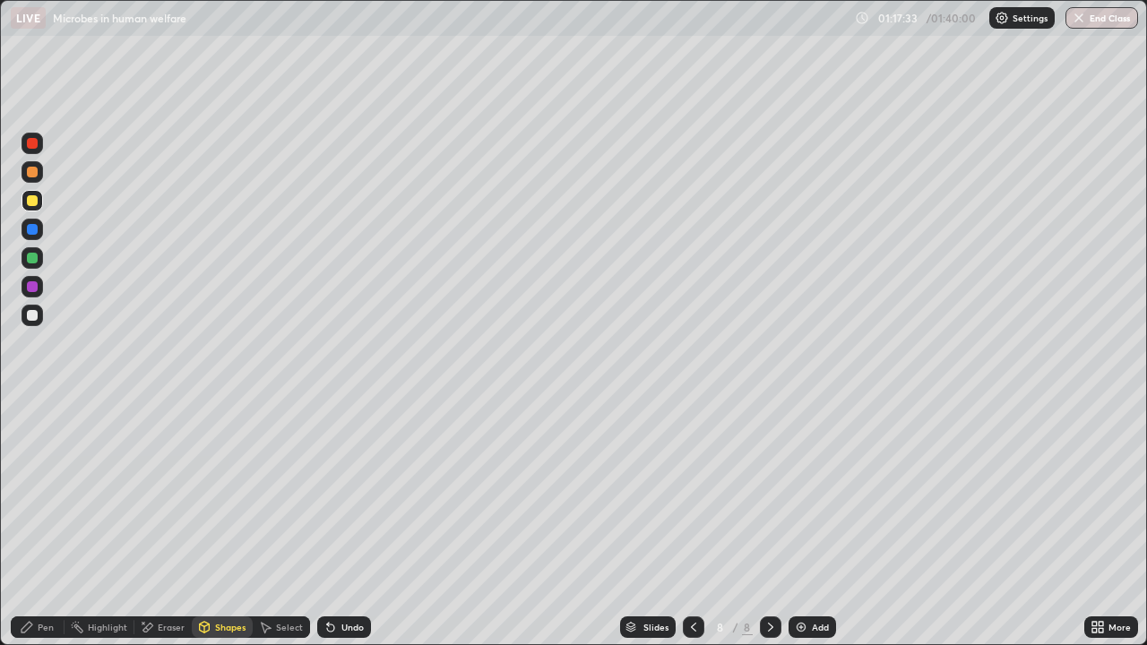
click at [31, 314] on div at bounding box center [32, 315] width 11 height 11
click at [35, 316] on div at bounding box center [32, 315] width 11 height 11
click at [342, 523] on div "Undo" at bounding box center [352, 627] width 22 height 9
click at [40, 523] on div "Pen" at bounding box center [46, 627] width 16 height 9
click at [24, 319] on div at bounding box center [31, 315] width 21 height 21
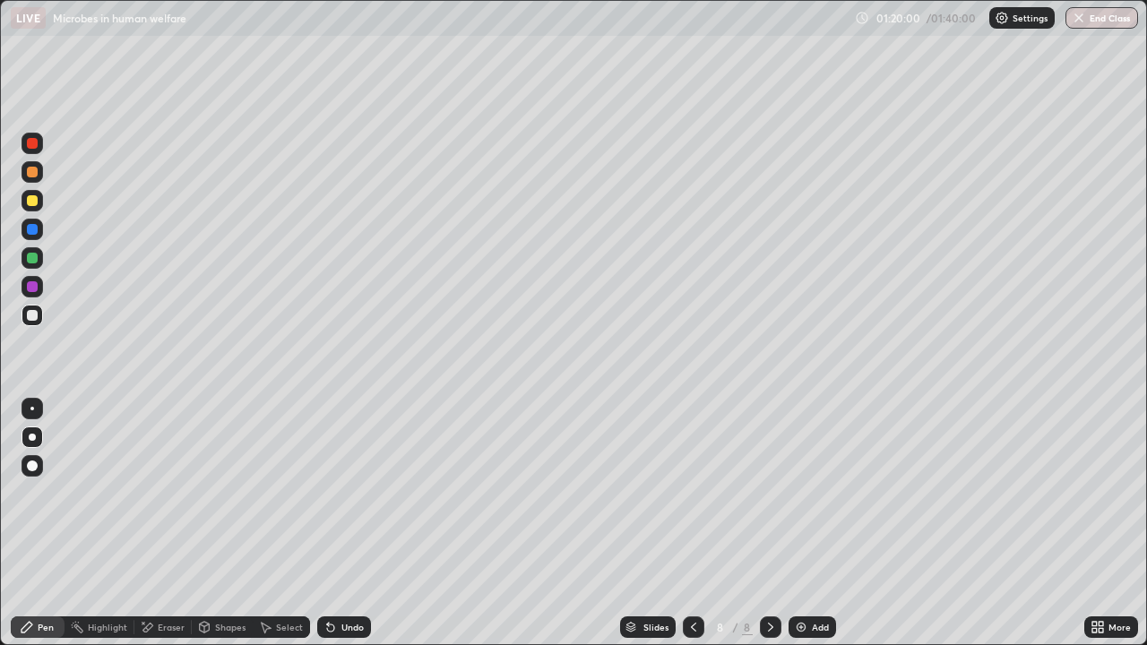
click at [343, 523] on div "Undo" at bounding box center [352, 627] width 22 height 9
click at [30, 205] on div at bounding box center [32, 200] width 11 height 11
click at [217, 523] on div "Shapes" at bounding box center [230, 627] width 30 height 9
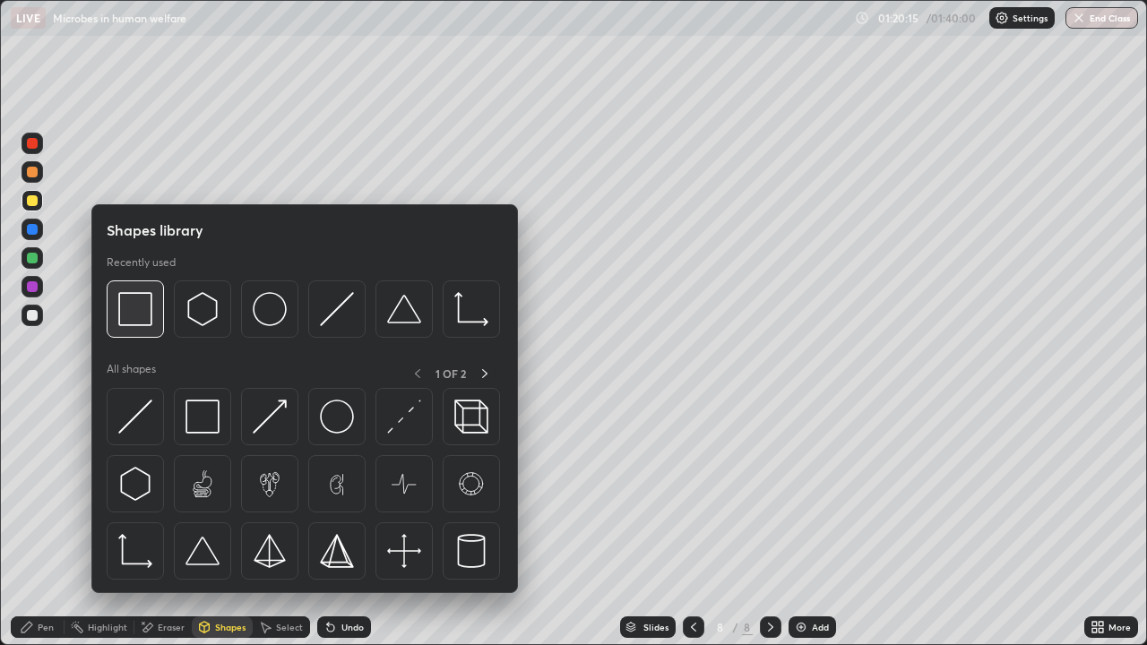
click at [146, 314] on img at bounding box center [135, 309] width 34 height 34
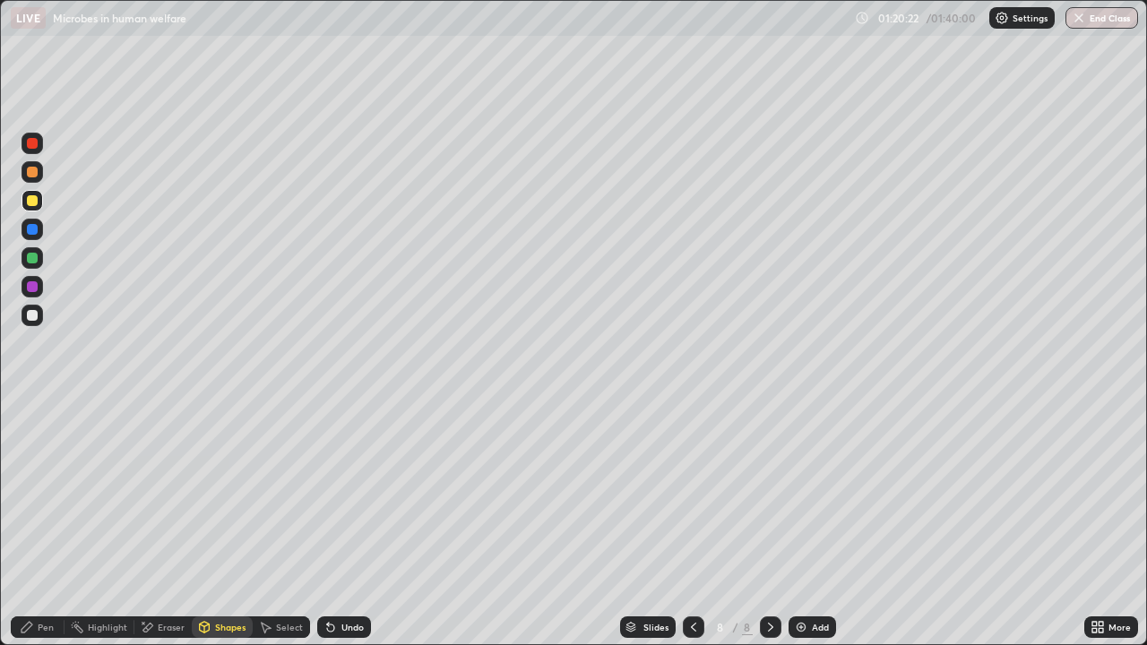
click at [344, 523] on div "Undo" at bounding box center [352, 627] width 22 height 9
click at [39, 523] on div "Pen" at bounding box center [46, 627] width 16 height 9
click at [30, 319] on div at bounding box center [32, 315] width 11 height 11
click at [41, 203] on div at bounding box center [31, 200] width 21 height 21
click at [223, 523] on div "Shapes" at bounding box center [230, 627] width 30 height 9
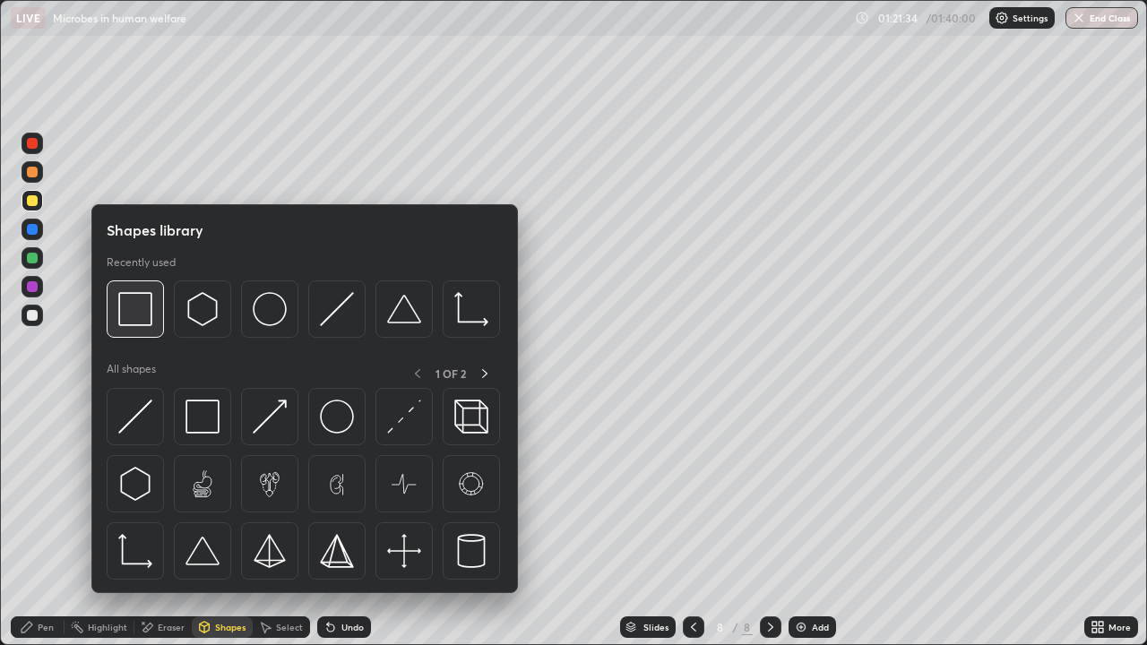
click at [128, 317] on img at bounding box center [135, 309] width 34 height 34
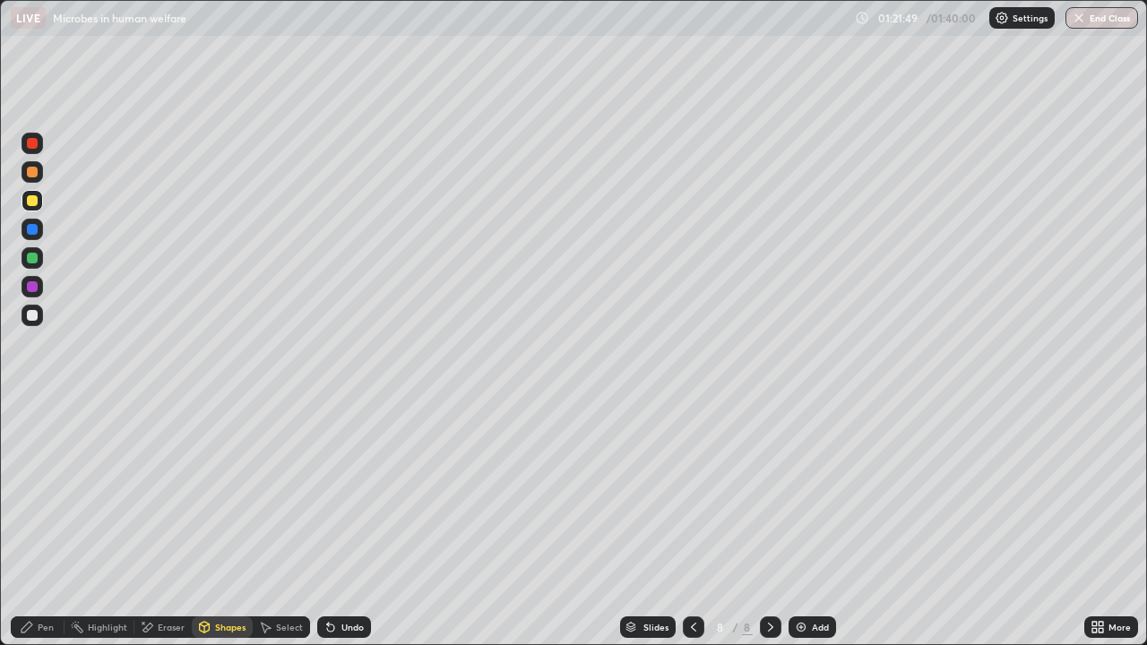
click at [30, 523] on icon at bounding box center [26, 627] width 11 height 11
click at [30, 317] on div at bounding box center [32, 315] width 11 height 11
click at [355, 523] on div "Undo" at bounding box center [352, 627] width 22 height 9
click at [328, 523] on icon at bounding box center [330, 627] width 7 height 7
click at [336, 523] on div "Undo" at bounding box center [344, 626] width 54 height 21
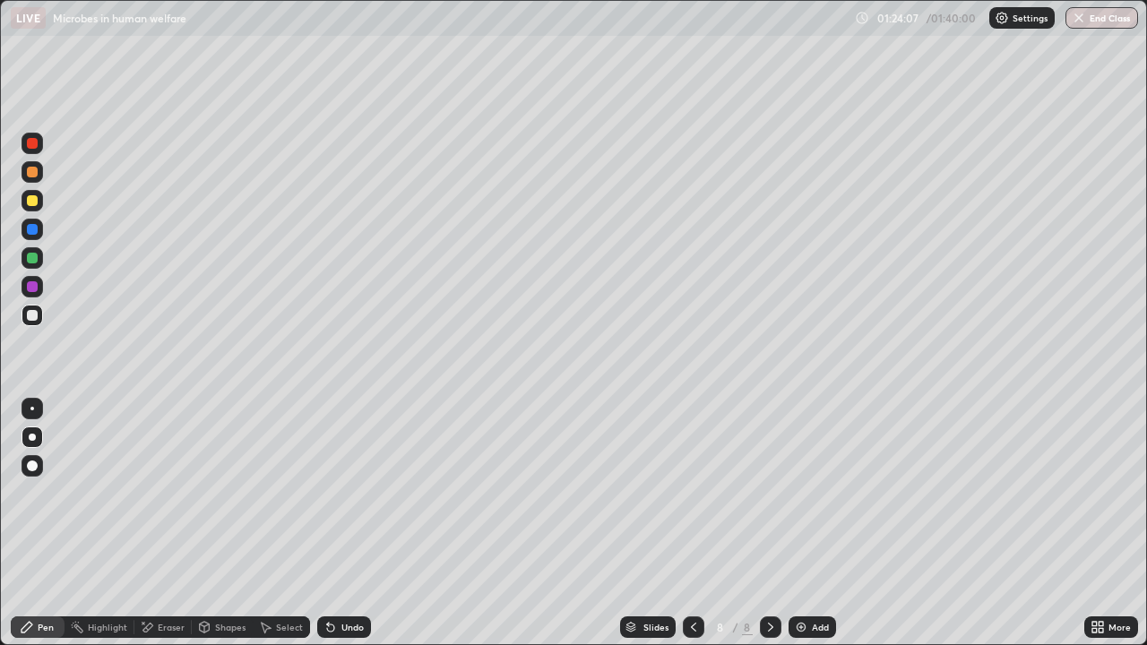
click at [338, 523] on div "Undo" at bounding box center [344, 626] width 54 height 21
click at [333, 523] on icon at bounding box center [330, 627] width 14 height 14
click at [342, 523] on div "Undo" at bounding box center [344, 626] width 54 height 21
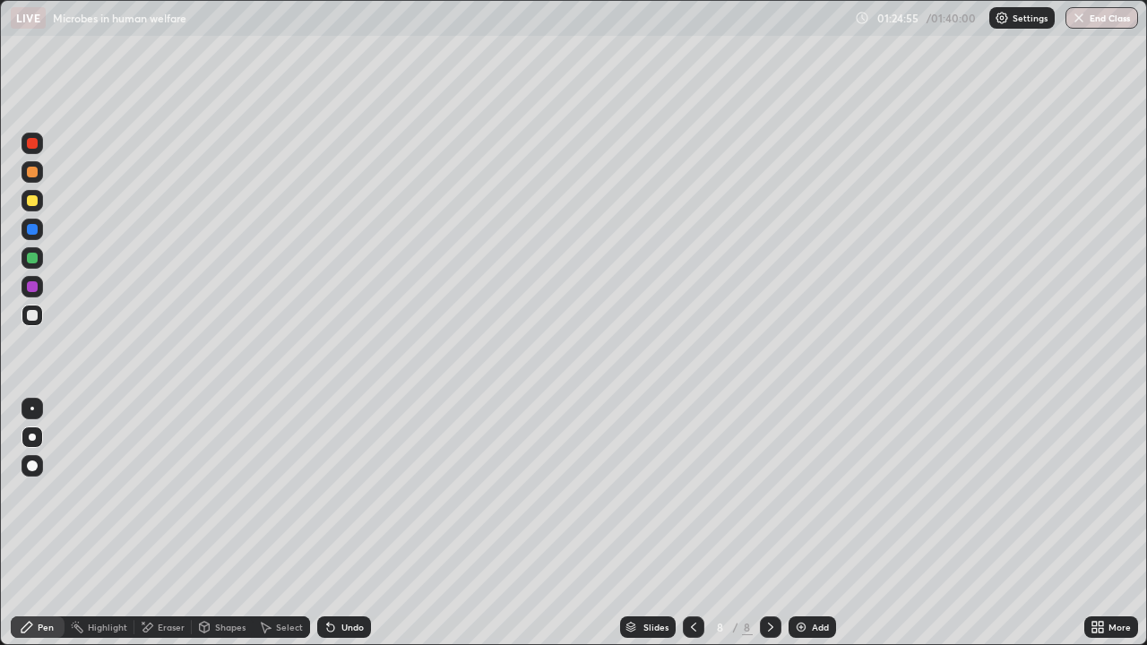
click at [350, 523] on div "Undo" at bounding box center [344, 626] width 54 height 21
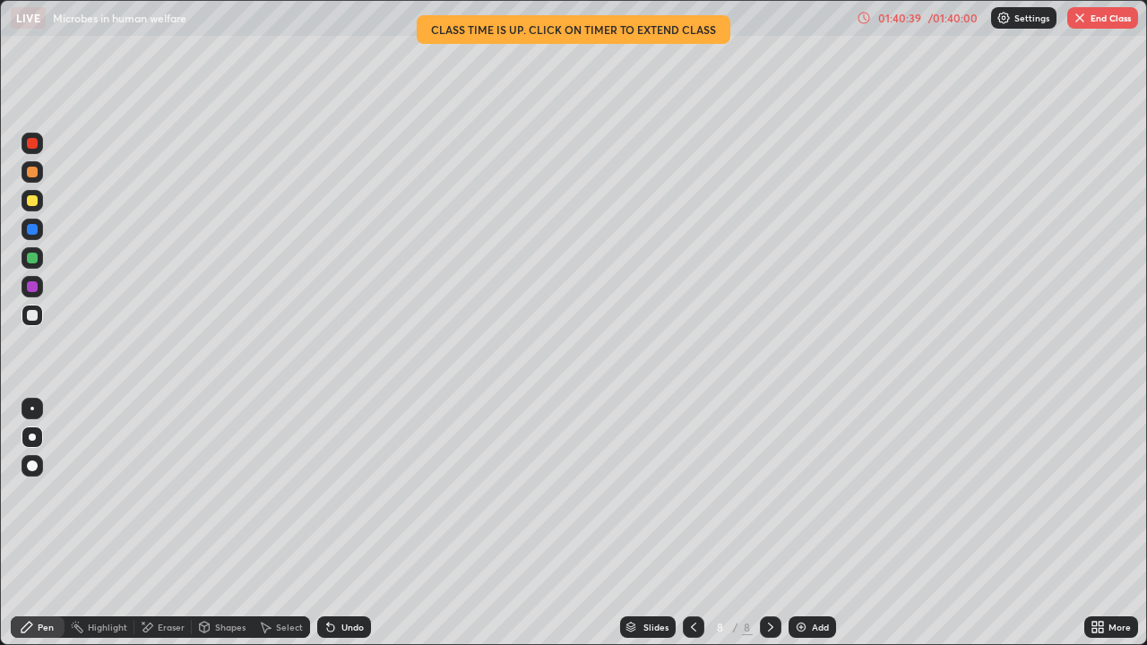
click at [1094, 18] on button "End Class" at bounding box center [1102, 17] width 71 height 21
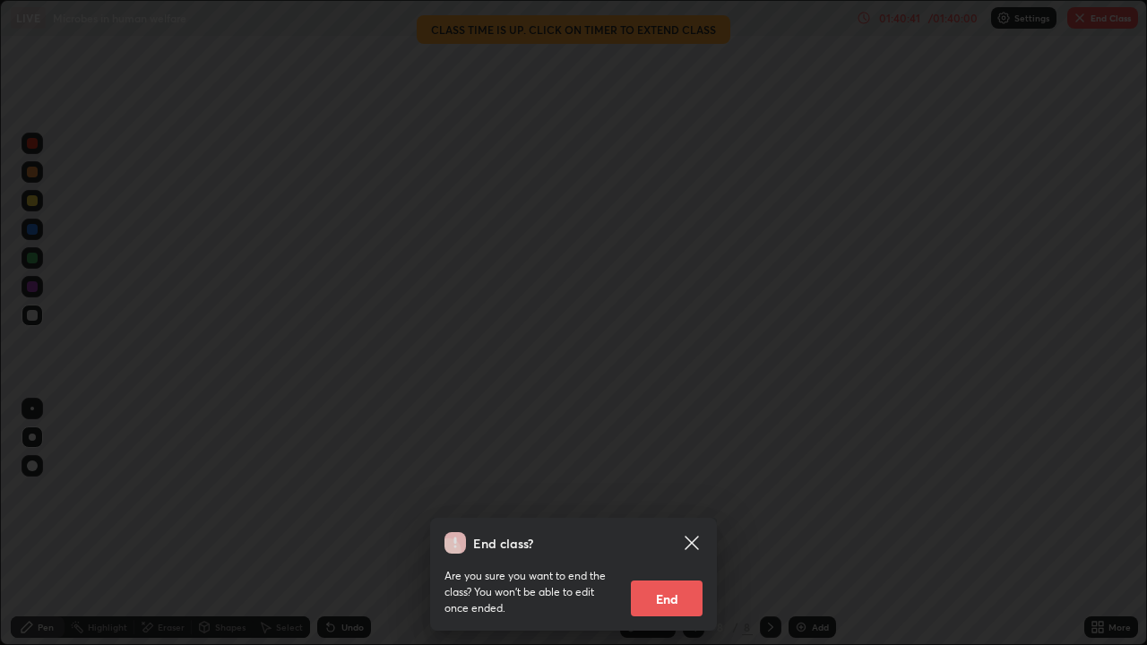
click at [676, 523] on button "End" at bounding box center [667, 598] width 72 height 36
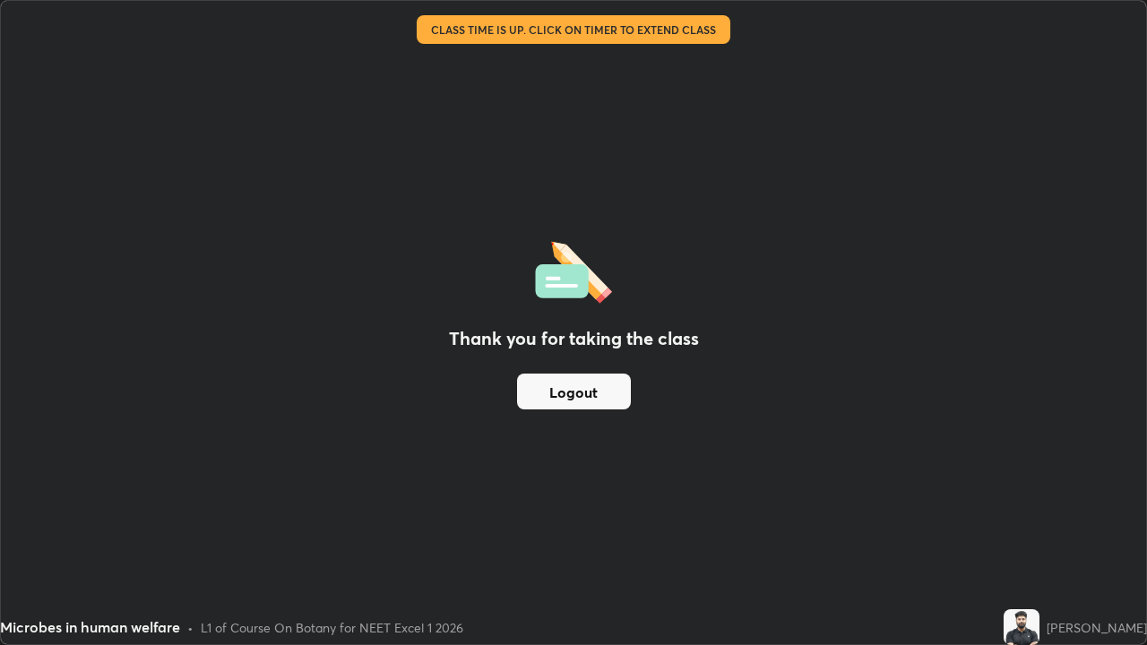
click at [567, 388] on button "Logout" at bounding box center [574, 392] width 114 height 36
